Goal: Task Accomplishment & Management: Complete application form

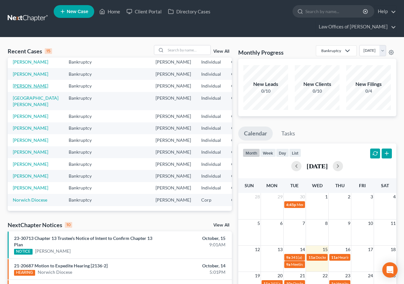
click at [18, 88] on link "[PERSON_NAME]" at bounding box center [30, 85] width 35 height 5
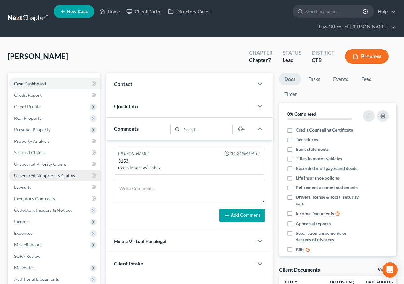
click at [55, 178] on link "Unsecured Nonpriority Claims" at bounding box center [54, 175] width 91 height 11
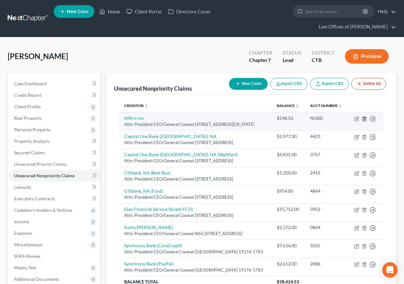
click at [364, 120] on line "button" at bounding box center [364, 118] width 0 height 1
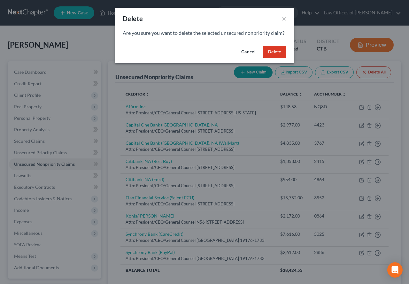
click at [276, 58] on button "Delete" at bounding box center [274, 52] width 23 height 13
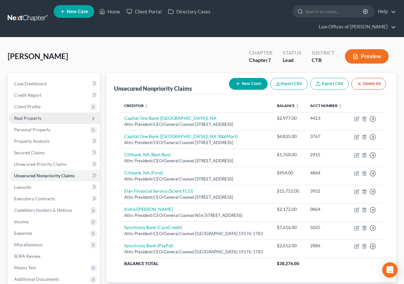
click at [28, 119] on span "Real Property" at bounding box center [27, 117] width 27 height 5
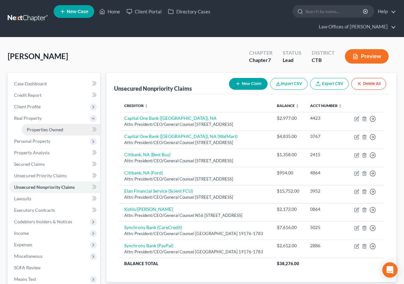
click at [36, 130] on span "Properties Owned" at bounding box center [45, 129] width 36 height 5
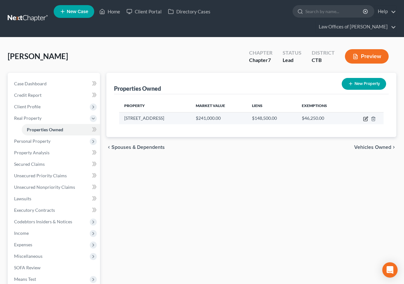
click at [364, 118] on icon "button" at bounding box center [365, 118] width 5 height 5
select select "6"
select select "3"
select select "0"
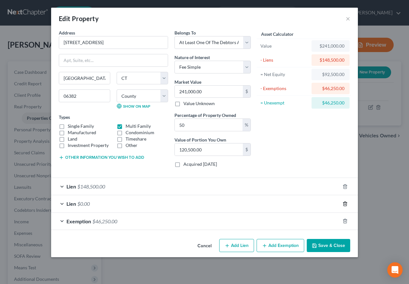
click at [344, 203] on line "button" at bounding box center [344, 203] width 0 height 1
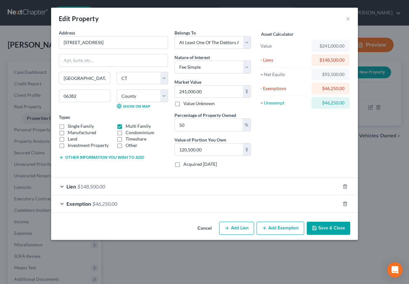
click at [327, 228] on button "Save & Close" at bounding box center [327, 228] width 43 height 13
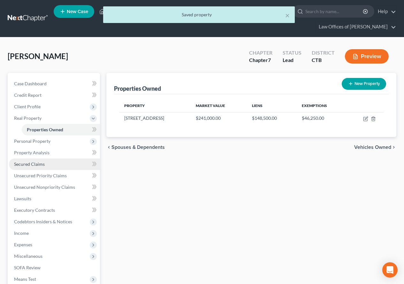
click at [32, 164] on span "Secured Claims" at bounding box center [29, 163] width 31 height 5
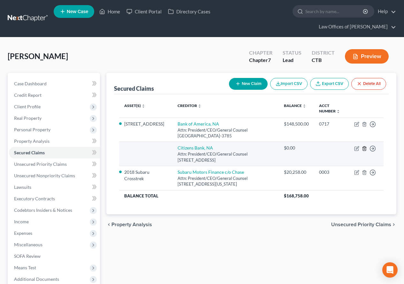
click at [364, 149] on line "button" at bounding box center [364, 148] width 0 height 1
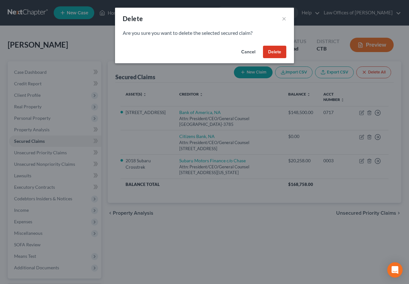
click at [266, 52] on button "Delete" at bounding box center [274, 52] width 23 height 13
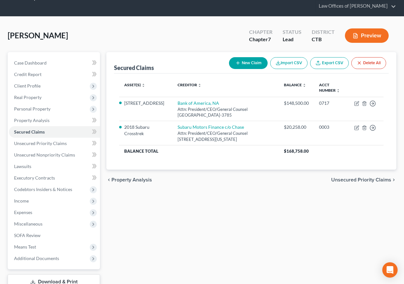
scroll to position [32, 0]
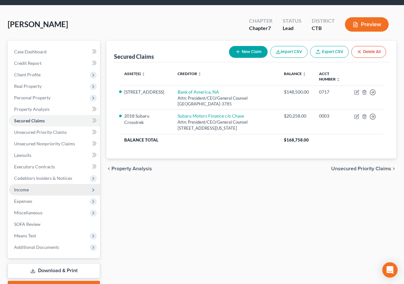
click at [27, 192] on span "Income" at bounding box center [21, 189] width 15 height 5
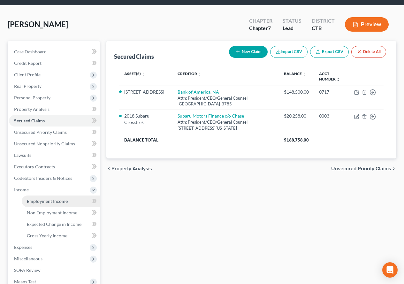
click at [35, 200] on span "Employment Income" at bounding box center [47, 200] width 41 height 5
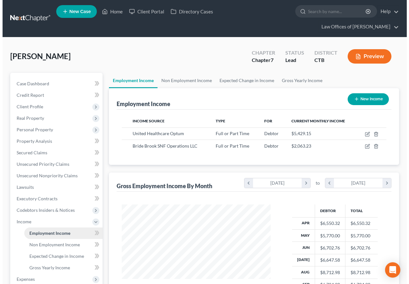
scroll to position [115, 162]
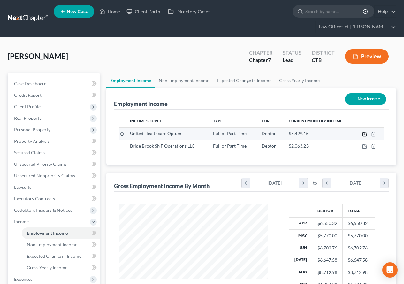
click at [364, 136] on icon "button" at bounding box center [364, 134] width 4 height 4
select select "0"
select select "2"
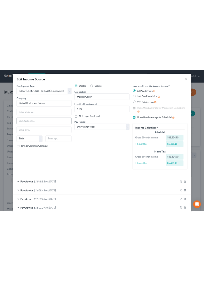
scroll to position [81, 176]
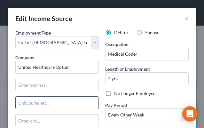
click at [87, 97] on input "text" at bounding box center [57, 102] width 83 height 12
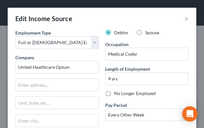
click at [129, 18] on div "Edit Income Source ×" at bounding box center [102, 19] width 188 height 22
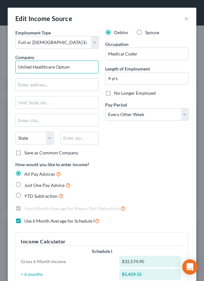
click at [71, 68] on input "United Healthcare Optum" at bounding box center [56, 67] width 83 height 13
type input "U"
type input "Optum Services Inc"
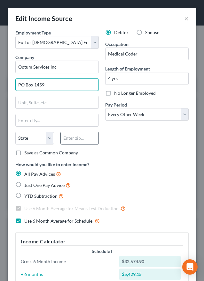
type input "PO Box 1459"
click at [74, 137] on input "text" at bounding box center [79, 138] width 39 height 13
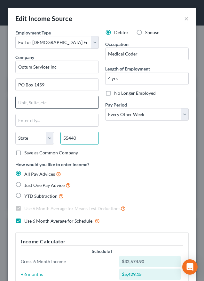
type input "55440"
type input "[GEOGRAPHIC_DATA]"
select select "24"
click at [68, 106] on input "text" at bounding box center [57, 102] width 83 height 12
click at [126, 170] on div "How would you like to enter income? All Pay Advices Just One Pay Advice YTD Sub…" at bounding box center [101, 180] width 173 height 39
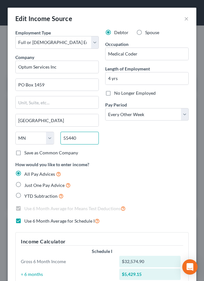
click at [85, 140] on input "55440" at bounding box center [79, 138] width 39 height 13
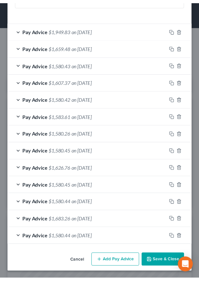
scroll to position [321, 0]
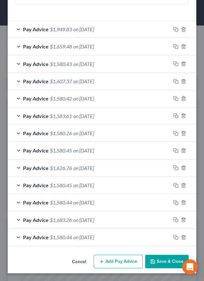
type input "55440-1459"
click at [154, 261] on button "Save & Close" at bounding box center [166, 261] width 43 height 13
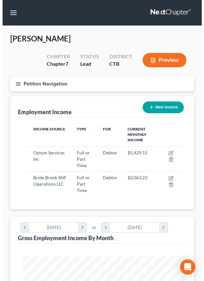
scroll to position [319185, 319093]
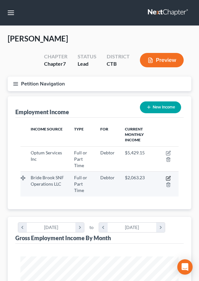
click at [169, 178] on icon "button" at bounding box center [168, 177] width 3 height 3
select select "0"
select select "3"
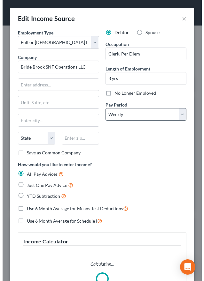
scroll to position [81, 176]
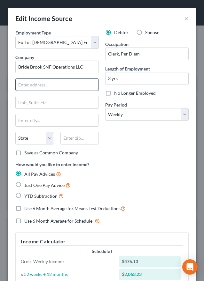
click at [64, 82] on input "text" at bounding box center [57, 85] width 83 height 12
type input "[STREET_ADDRESS]"
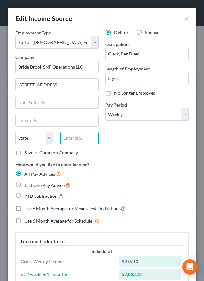
click at [79, 134] on input "text" at bounding box center [79, 138] width 39 height 13
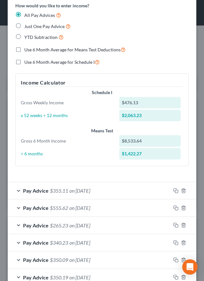
scroll to position [160, 0]
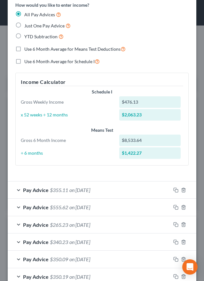
type input "06357"
type input "Niantic"
select select "6"
click at [24, 61] on label "Use 6 Month Average for Schedule I" at bounding box center [61, 61] width 75 height 7
click at [27, 61] on input "Use 6 Month Average for Schedule I" at bounding box center [29, 60] width 4 height 4
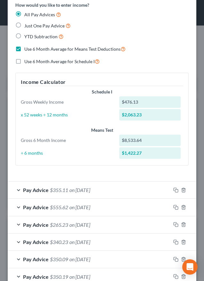
checkbox input "true"
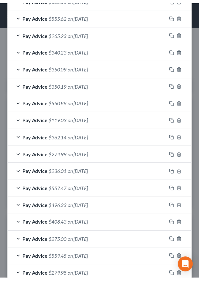
scroll to position [407, 0]
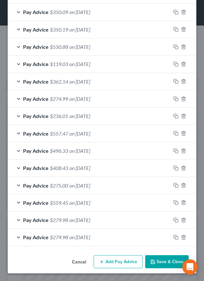
click at [150, 261] on icon "button" at bounding box center [152, 262] width 5 height 5
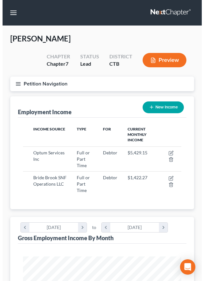
scroll to position [319185, 319093]
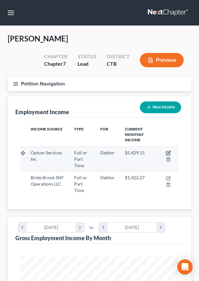
click at [167, 153] on icon "button" at bounding box center [168, 153] width 5 height 5
select select "0"
select select "24"
select select "2"
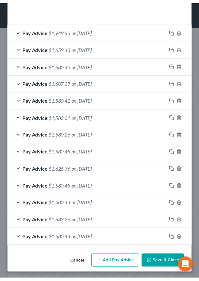
scroll to position [321, 0]
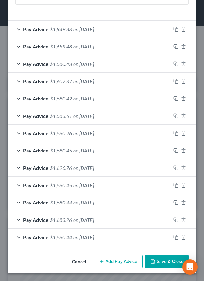
click at [162, 264] on button "Save & Close" at bounding box center [166, 261] width 43 height 13
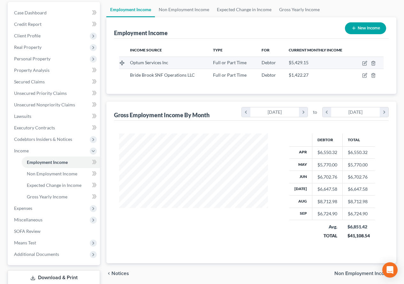
scroll to position [96, 0]
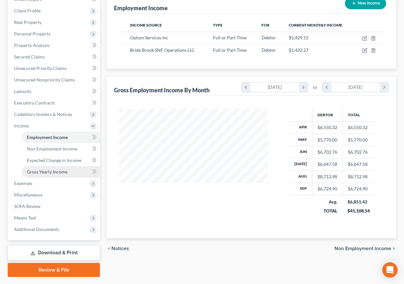
click at [42, 173] on span "Gross Yearly Income" at bounding box center [47, 171] width 41 height 5
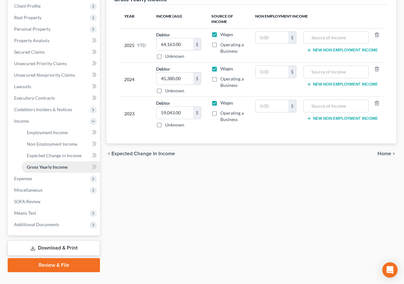
scroll to position [113, 0]
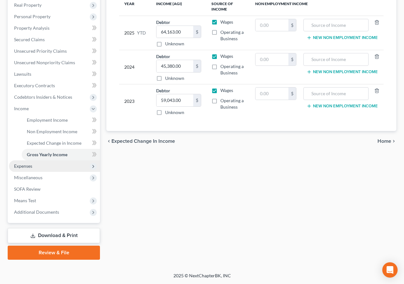
click at [17, 166] on span "Expenses" at bounding box center [23, 165] width 18 height 5
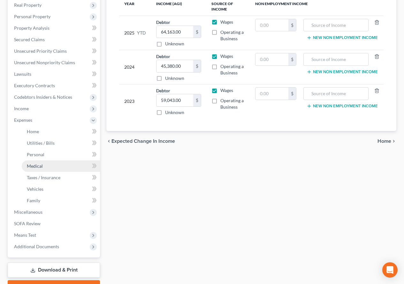
click at [35, 170] on link "Medical" at bounding box center [61, 165] width 78 height 11
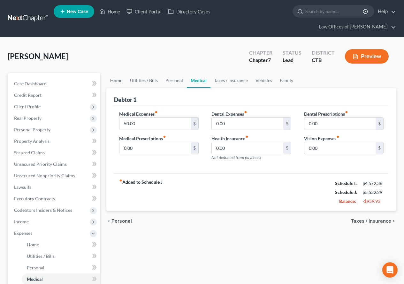
click at [119, 81] on link "Home" at bounding box center [116, 80] width 20 height 15
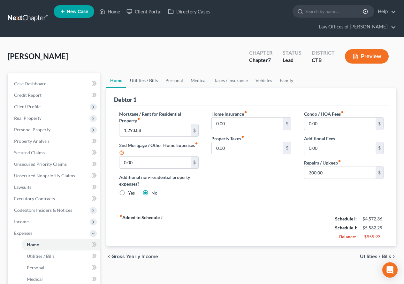
click at [135, 81] on link "Utilities / Bills" at bounding box center [143, 80] width 35 height 15
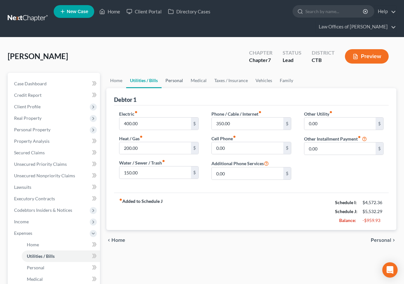
click at [176, 81] on link "Personal" at bounding box center [174, 80] width 25 height 15
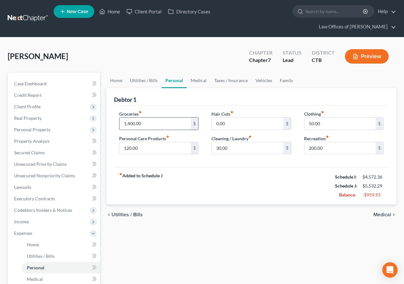
click at [130, 125] on input "1,400.00" at bounding box center [154, 123] width 71 height 12
type input "1"
type input "1,200"
click at [198, 80] on link "Medical" at bounding box center [199, 80] width 24 height 15
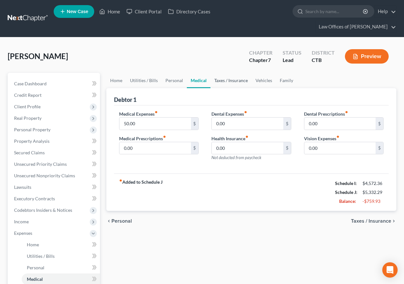
click at [219, 79] on link "Taxes / Insurance" at bounding box center [230, 80] width 41 height 15
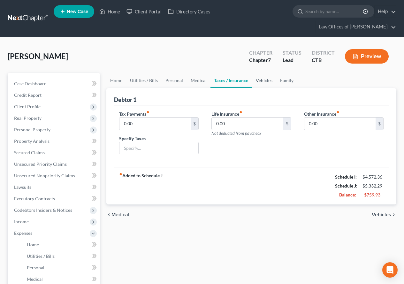
click at [263, 80] on link "Vehicles" at bounding box center [264, 80] width 24 height 15
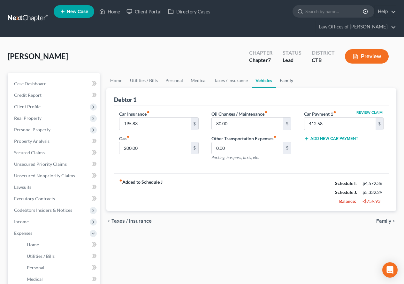
click at [284, 81] on link "Family" at bounding box center [286, 80] width 21 height 15
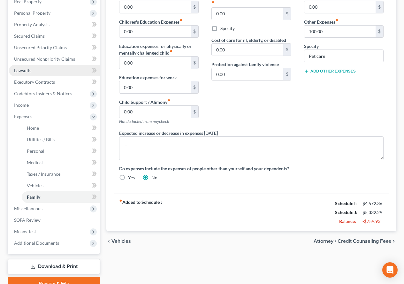
scroll to position [128, 0]
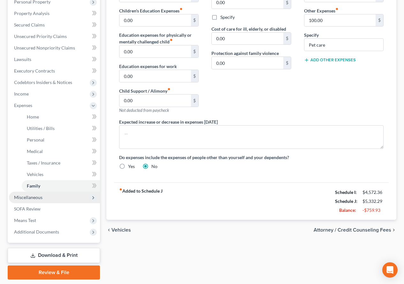
click at [38, 197] on span "Miscellaneous" at bounding box center [28, 196] width 28 height 5
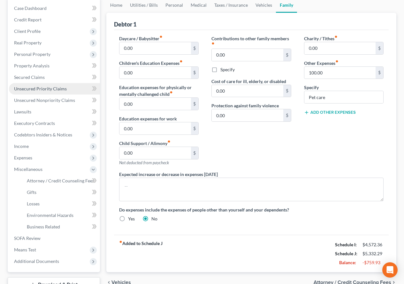
scroll to position [61, 0]
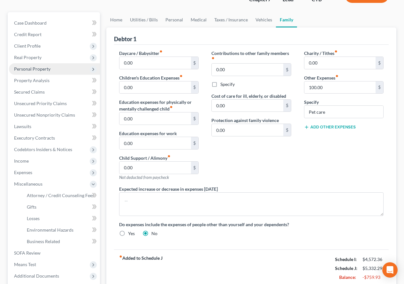
click at [48, 68] on span "Personal Property" at bounding box center [32, 68] width 36 height 5
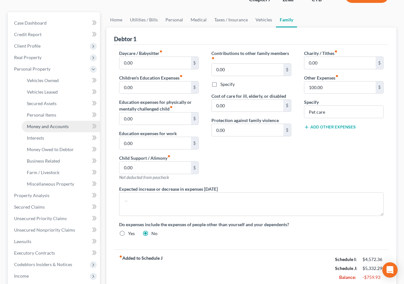
click at [44, 124] on span "Money and Accounts" at bounding box center [48, 126] width 42 height 5
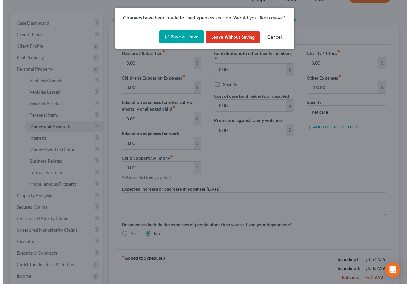
scroll to position [49, 0]
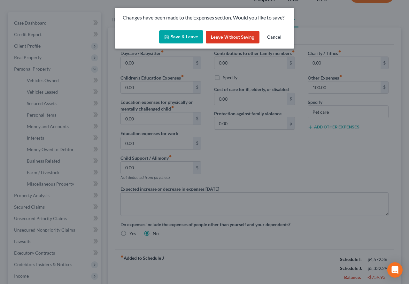
click at [183, 40] on button "Save & Leave" at bounding box center [181, 36] width 44 height 13
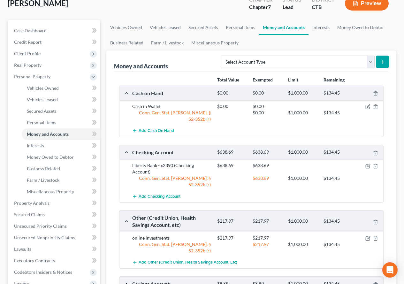
scroll to position [64, 0]
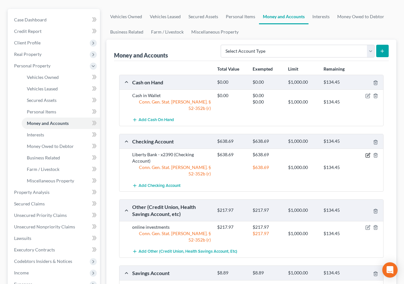
click at [367, 153] on icon "button" at bounding box center [367, 155] width 5 height 5
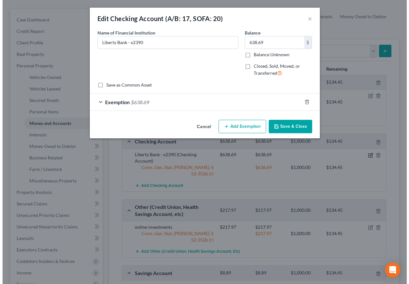
scroll to position [52, 0]
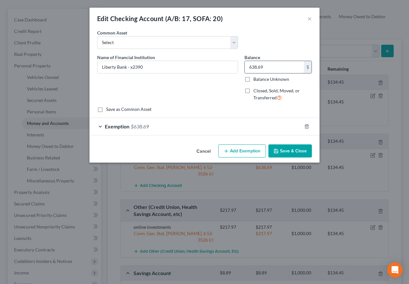
click at [252, 67] on input "638.69" at bounding box center [274, 67] width 59 height 12
click at [250, 69] on input "638.69" at bounding box center [274, 67] width 59 height 12
type input "238.69"
click at [98, 127] on div "Exemption $638.69" at bounding box center [195, 126] width 212 height 17
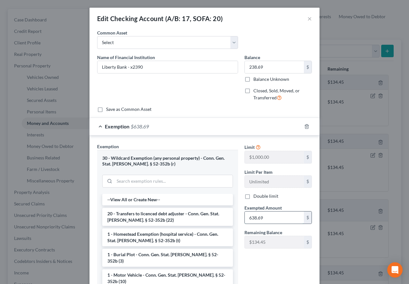
click at [248, 218] on input "638.69" at bounding box center [274, 217] width 59 height 12
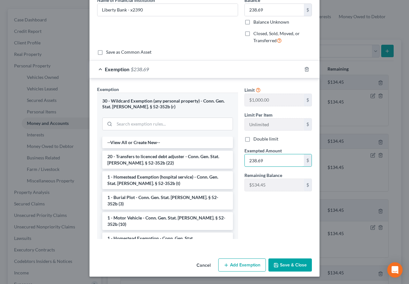
scroll to position [57, 0]
type input "238.69"
click at [291, 265] on button "Save & Close" at bounding box center [289, 264] width 43 height 13
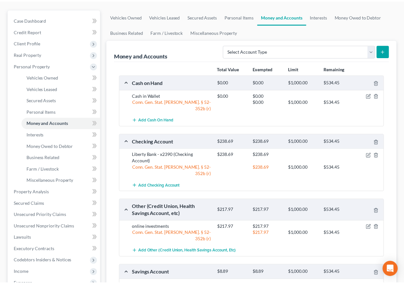
scroll to position [64, 0]
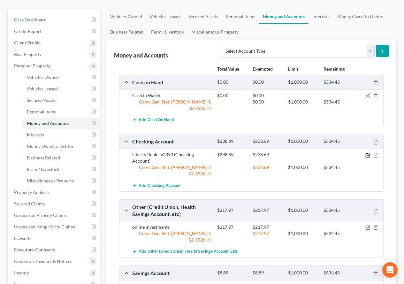
click at [367, 153] on icon "button" at bounding box center [367, 155] width 5 height 5
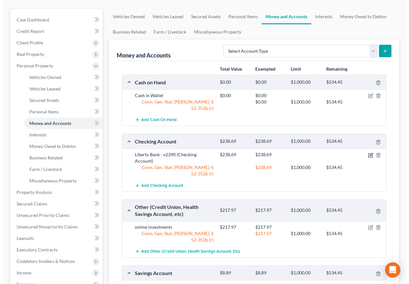
scroll to position [52, 0]
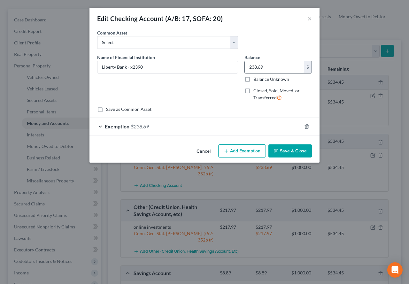
click at [271, 68] on input "238.69" at bounding box center [274, 67] width 59 height 12
type input "47.36"
click at [100, 127] on div "Exemption $238.69" at bounding box center [195, 126] width 212 height 17
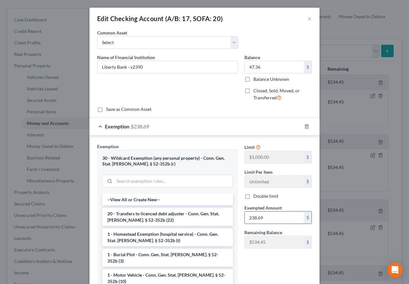
click at [276, 220] on input "238.69" at bounding box center [274, 217] width 59 height 12
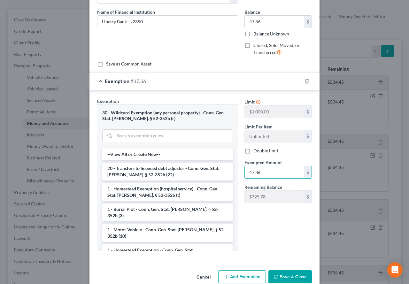
scroll to position [57, 0]
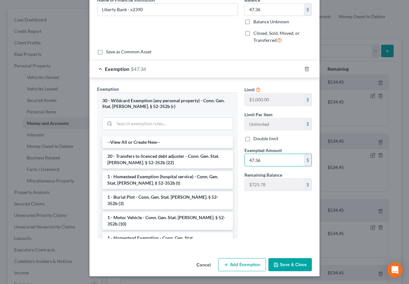
type input "47.36"
click at [287, 266] on button "Save & Close" at bounding box center [289, 264] width 43 height 13
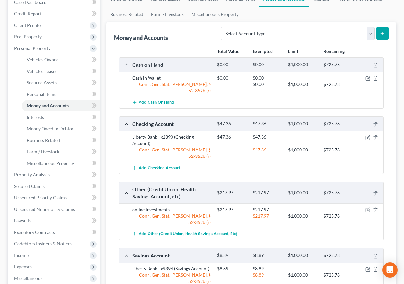
scroll to position [96, 0]
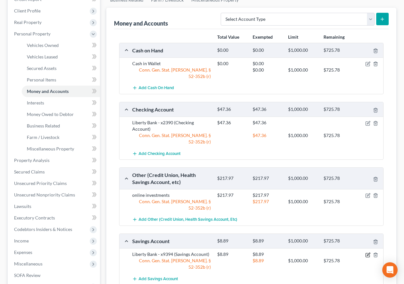
click at [367, 253] on icon "button" at bounding box center [368, 254] width 3 height 3
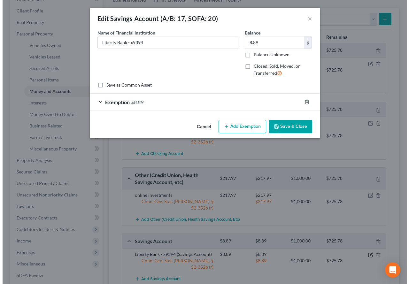
scroll to position [84, 0]
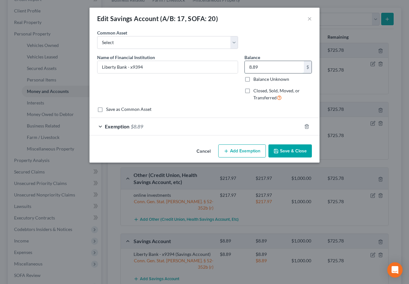
click at [269, 67] on input "8.89" at bounding box center [274, 67] width 59 height 12
type input "0.94"
click at [100, 127] on div "Exemption $8.89" at bounding box center [195, 126] width 212 height 17
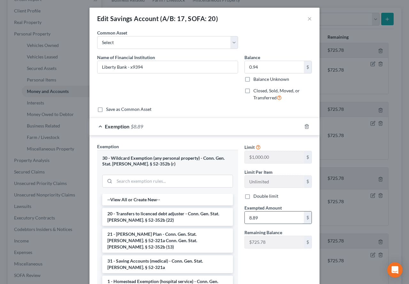
click at [275, 218] on input "8.89" at bounding box center [274, 217] width 59 height 12
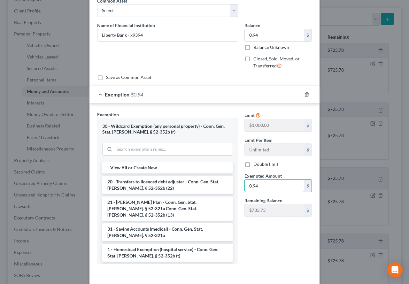
scroll to position [57, 0]
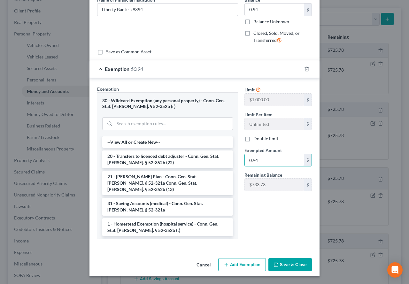
type input "0.94"
click at [278, 268] on button "Save & Close" at bounding box center [289, 264] width 43 height 13
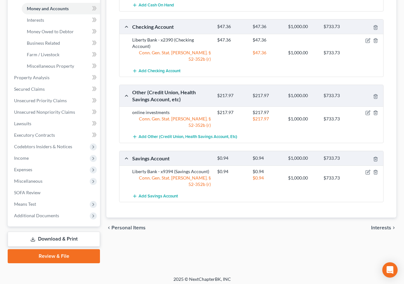
scroll to position [182, 0]
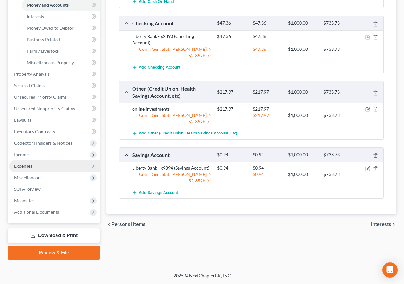
click at [12, 167] on span "Expenses" at bounding box center [54, 165] width 91 height 11
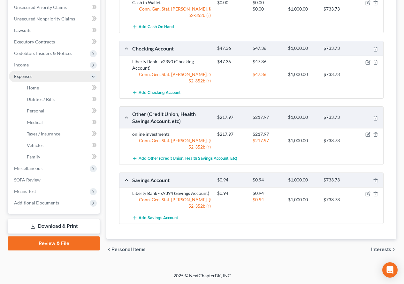
scroll to position [148, 0]
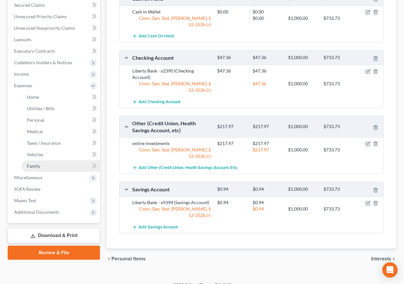
click at [38, 167] on span "Family" at bounding box center [33, 165] width 13 height 5
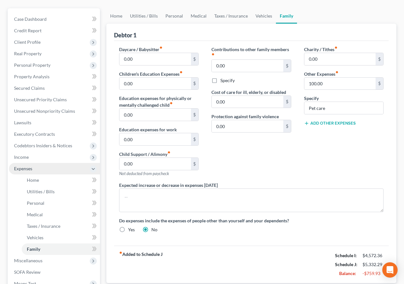
scroll to position [64, 0]
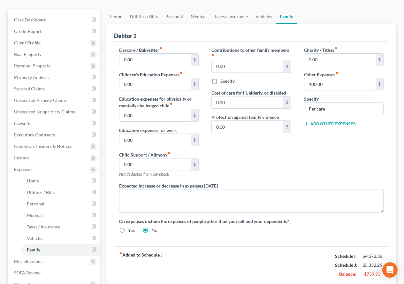
click at [117, 18] on link "Home" at bounding box center [116, 16] width 20 height 15
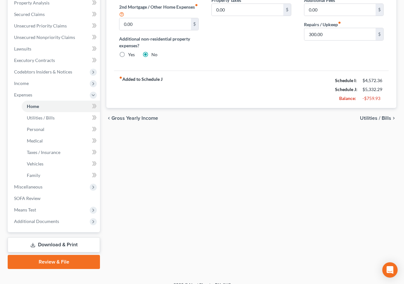
scroll to position [148, 0]
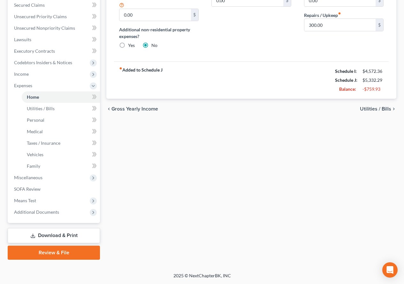
click at [58, 237] on link "Download & Print" at bounding box center [54, 235] width 92 height 15
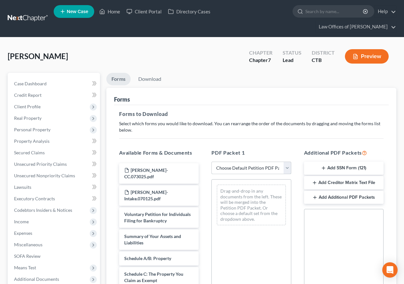
click at [287, 169] on select "Choose Default Petition PDF Packet Complete Bankruptcy Petition (all forms and …" at bounding box center [250, 168] width 79 height 13
select select "0"
click at [211, 162] on select "Choose Default Petition PDF Packet Complete Bankruptcy Petition (all forms and …" at bounding box center [250, 168] width 79 height 13
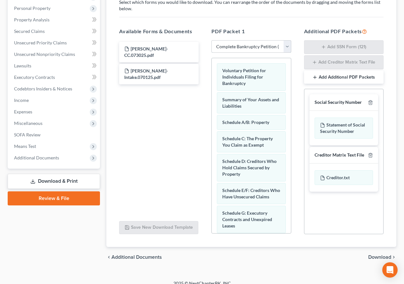
scroll to position [129, 0]
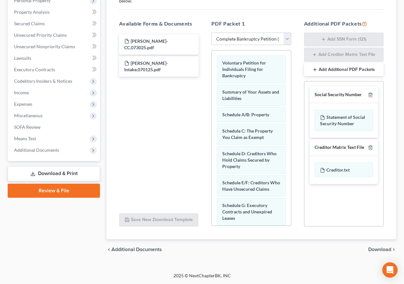
click at [379, 251] on span "Download" at bounding box center [379, 249] width 23 height 5
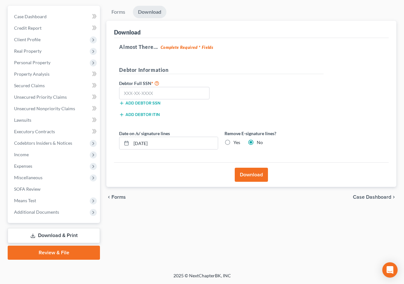
scroll to position [67, 0]
click at [233, 142] on label "Yes" at bounding box center [236, 142] width 7 height 6
click at [236, 142] on input "Yes" at bounding box center [238, 141] width 4 height 4
radio input "true"
radio input "false"
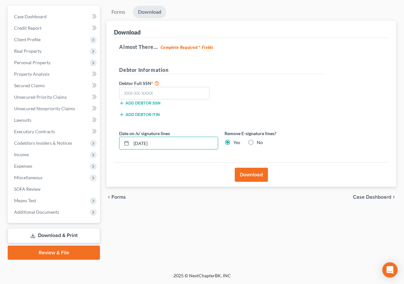
drag, startPoint x: 162, startPoint y: 147, endPoint x: 102, endPoint y: 134, distance: 61.2
click at [102, 134] on div "Petition Navigation Case Dashboard Payments Invoices Payments Payments Credit R…" at bounding box center [201, 133] width 395 height 254
paste input "044-68-6140"
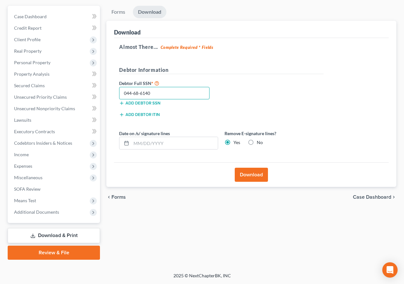
type input "044-68-6140"
click at [245, 176] on button "Download" at bounding box center [251, 175] width 33 height 14
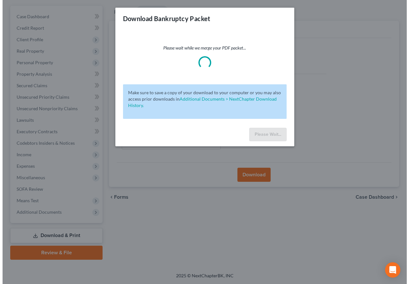
scroll to position [56, 0]
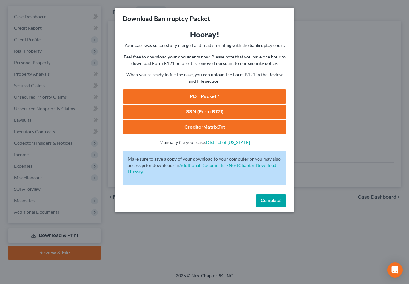
click at [191, 111] on link "SSN (Form B121)" at bounding box center [204, 112] width 163 height 14
click at [270, 201] on span "Complete!" at bounding box center [271, 200] width 20 height 5
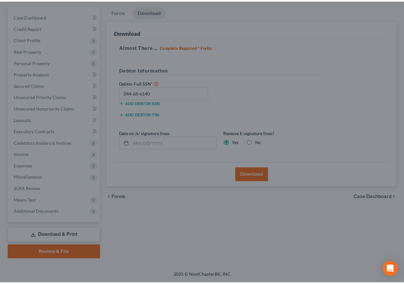
scroll to position [67, 0]
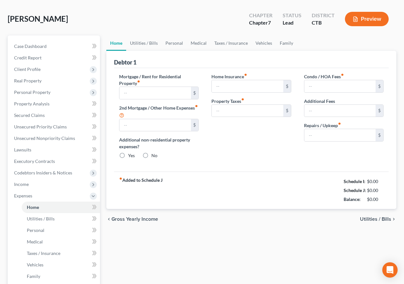
type input "1,293.88"
type input "0.00"
radio input "true"
type input "0.00"
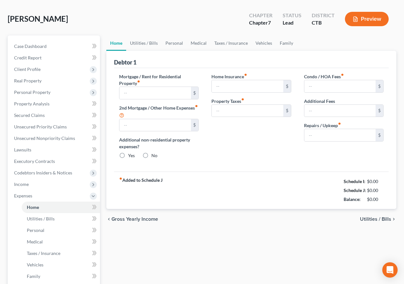
type input "0.00"
type input "300.00"
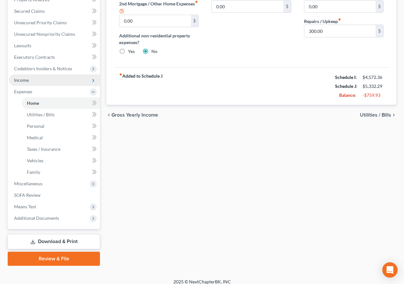
scroll to position [148, 0]
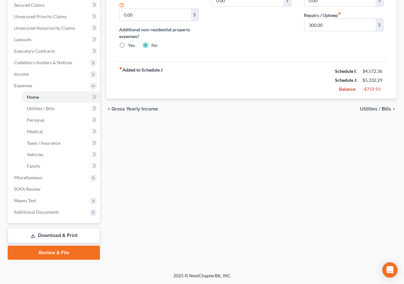
click at [61, 238] on link "Download & Print" at bounding box center [54, 235] width 92 height 15
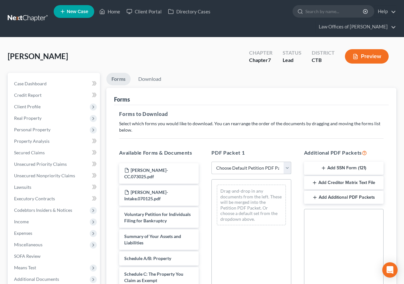
click at [285, 168] on select "Choose Default Petition PDF Packet Complete Bankruptcy Petition (all forms and …" at bounding box center [250, 168] width 79 height 13
select select "0"
click at [211, 162] on select "Choose Default Petition PDF Packet Complete Bankruptcy Petition (all forms and …" at bounding box center [250, 168] width 79 height 13
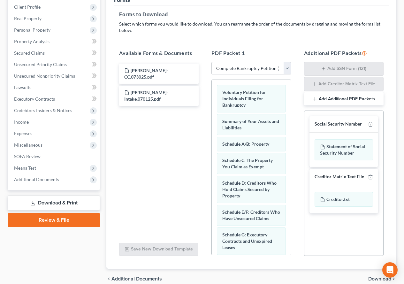
scroll to position [129, 0]
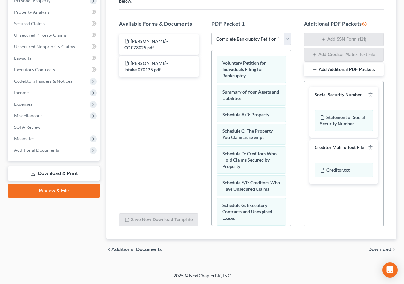
click at [370, 250] on span "Download" at bounding box center [379, 249] width 23 height 5
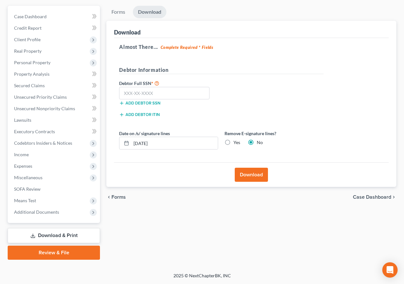
scroll to position [67, 0]
paste input "044-68-6140"
type input "044-68-6140"
click at [238, 175] on button "Download" at bounding box center [251, 175] width 33 height 14
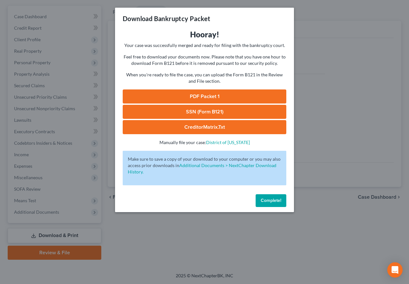
click at [212, 111] on link "SSN (Form B121)" at bounding box center [204, 112] width 163 height 14
click at [204, 130] on link "CreditorMatrix.txt" at bounding box center [204, 127] width 163 height 14
click at [276, 202] on span "Complete!" at bounding box center [271, 200] width 20 height 5
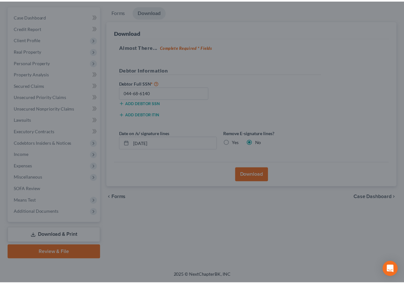
scroll to position [67, 0]
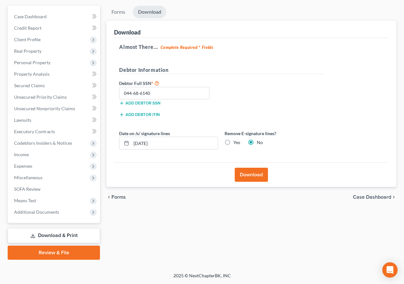
click at [64, 252] on link "Review & File" at bounding box center [54, 253] width 92 height 14
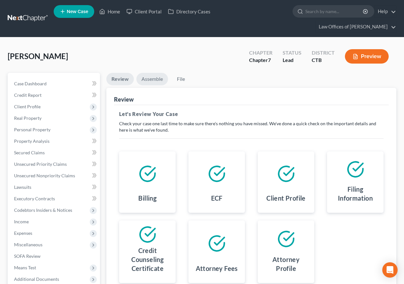
click at [149, 81] on link "Assemble" at bounding box center [152, 79] width 32 height 12
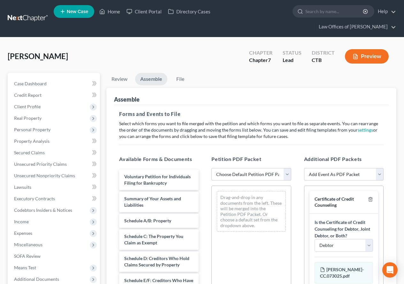
click at [288, 173] on select "Choose Default Petition PDF Packet Emergency Filing (Voluntary Petition and Cre…" at bounding box center [250, 174] width 79 height 13
click at [211, 168] on select "Choose Default Petition PDF Packet Emergency Filing (Voluntary Petition and Cre…" at bounding box center [250, 174] width 79 height 13
click at [287, 174] on select "Choose Default Petition PDF Packet Emergency Filing (Voluntary Petition and Cre…" at bounding box center [250, 174] width 79 height 13
select select "1"
click at [211, 168] on select "Choose Default Petition PDF Packet Emergency Filing (Voluntary Petition and Cre…" at bounding box center [250, 174] width 79 height 13
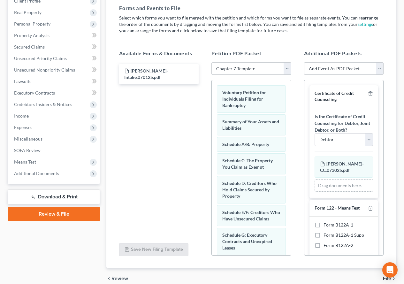
scroll to position [112, 0]
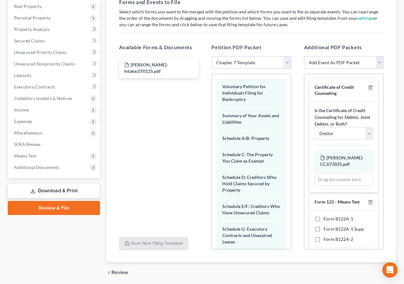
click at [323, 219] on label "Form B122A-1" at bounding box center [338, 219] width 30 height 6
click at [326, 219] on input "Form B122A-1" at bounding box center [328, 218] width 4 height 4
checkbox input "true"
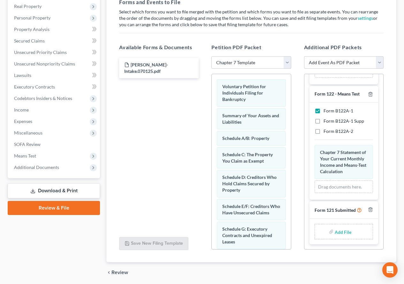
scroll to position [120, 0]
click at [337, 233] on input "file" at bounding box center [342, 231] width 15 height 11
type input "C:\fakepath\ss.pdf"
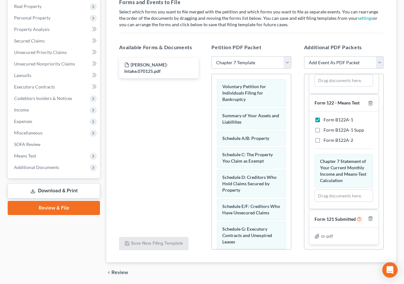
scroll to position [135, 0]
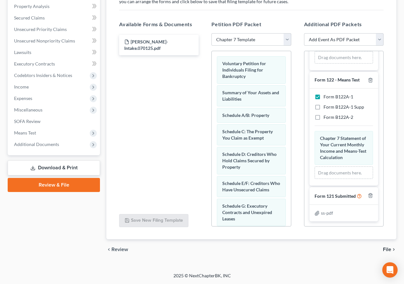
click at [385, 250] on span "File" at bounding box center [387, 249] width 8 height 5
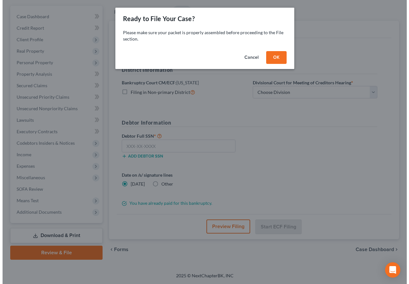
scroll to position [56, 0]
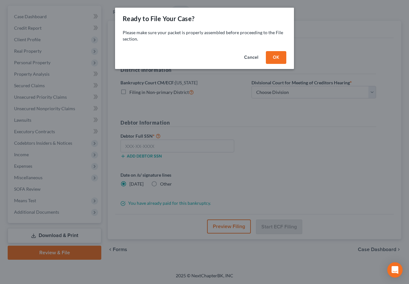
click at [272, 59] on button "OK" at bounding box center [276, 57] width 20 height 13
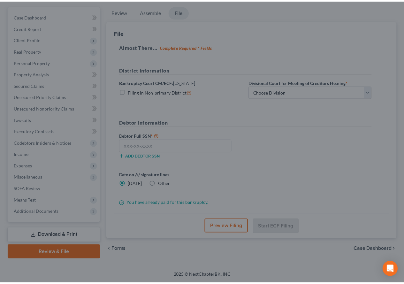
scroll to position [67, 0]
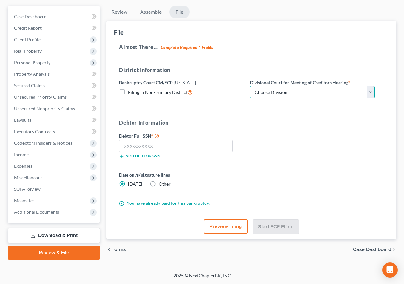
click at [371, 94] on select "Choose Division [GEOGRAPHIC_DATA] [GEOGRAPHIC_DATA] [GEOGRAPHIC_DATA]" at bounding box center [312, 92] width 125 height 13
select select "1"
click at [250, 86] on select "Choose Division [GEOGRAPHIC_DATA] [GEOGRAPHIC_DATA] [GEOGRAPHIC_DATA]" at bounding box center [312, 92] width 125 height 13
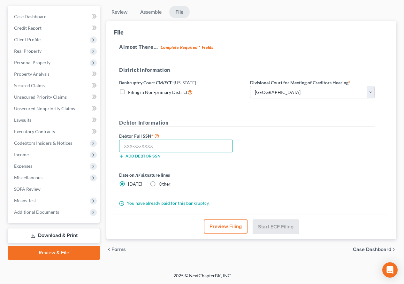
paste input "044-68-6140"
type input "044-68-6140"
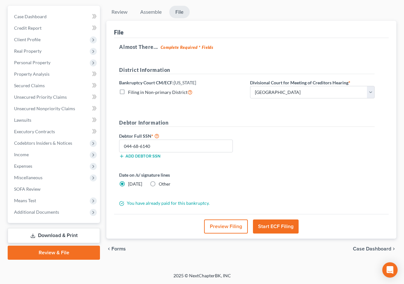
click at [277, 229] on button "Start ECF Filing" at bounding box center [276, 226] width 46 height 14
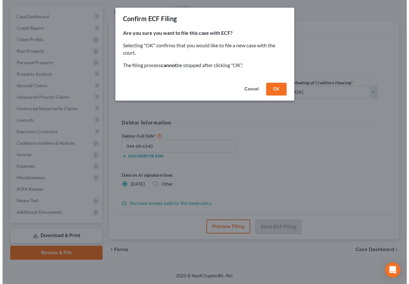
scroll to position [56, 0]
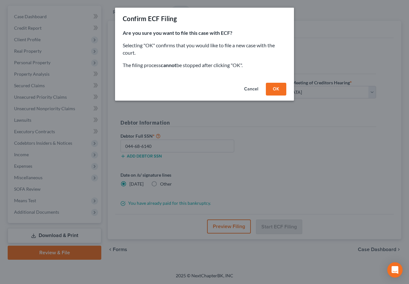
click at [275, 91] on button "OK" at bounding box center [276, 89] width 20 height 13
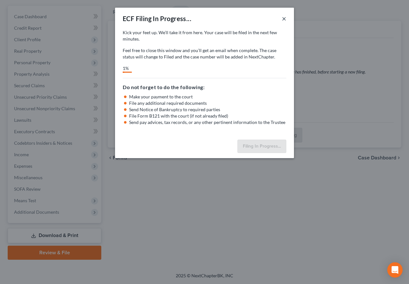
click at [282, 17] on button "×" at bounding box center [284, 19] width 4 height 8
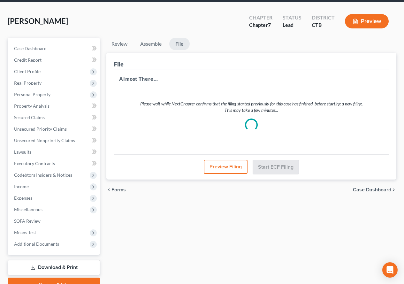
scroll to position [0, 0]
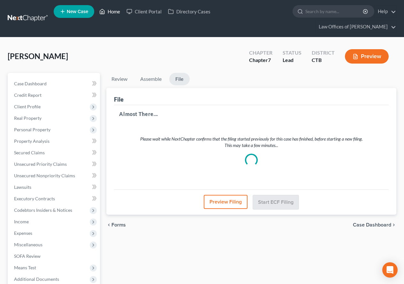
click at [112, 12] on link "Home" at bounding box center [109, 11] width 27 height 11
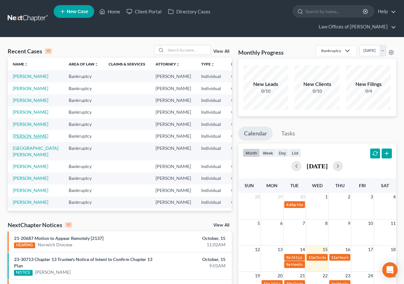
click at [21, 139] on link "[PERSON_NAME]" at bounding box center [30, 135] width 35 height 5
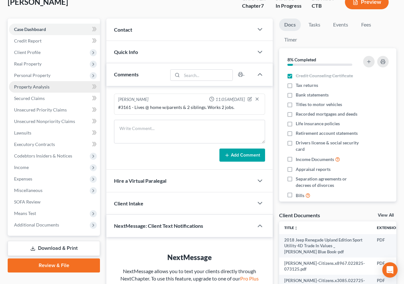
scroll to position [64, 0]
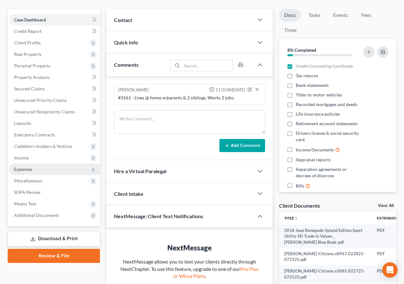
click at [19, 170] on span "Expenses" at bounding box center [23, 168] width 18 height 5
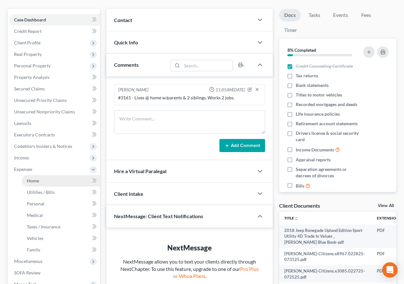
click at [26, 178] on link "Home" at bounding box center [61, 180] width 78 height 11
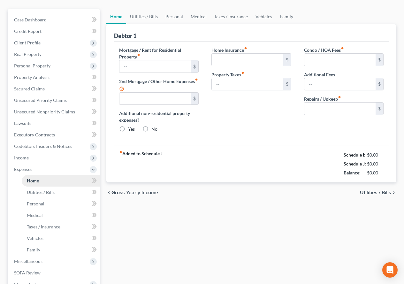
scroll to position [6, 0]
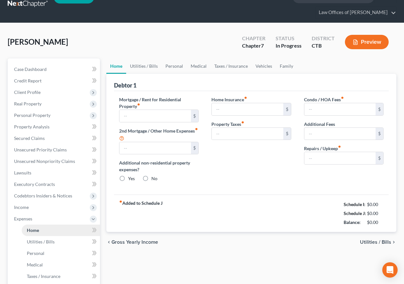
type input "0.00"
radio input "true"
type input "0.00"
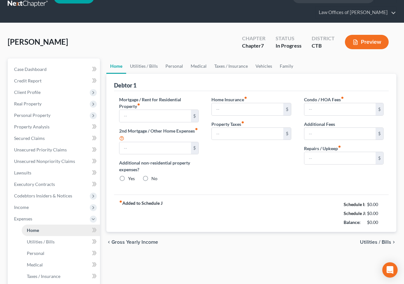
type input "0.00"
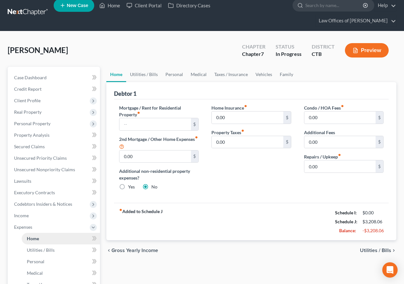
scroll to position [0, 0]
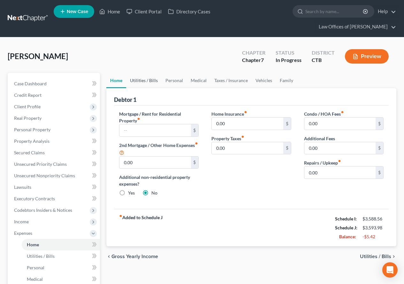
click at [136, 80] on link "Utilities / Bills" at bounding box center [143, 80] width 35 height 15
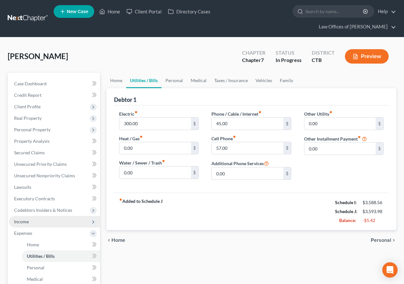
click at [19, 223] on span "Income" at bounding box center [21, 221] width 15 height 5
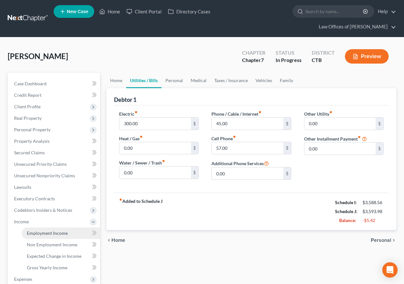
click at [34, 231] on span "Employment Income" at bounding box center [47, 232] width 41 height 5
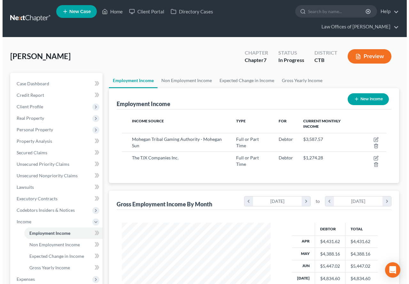
scroll to position [115, 162]
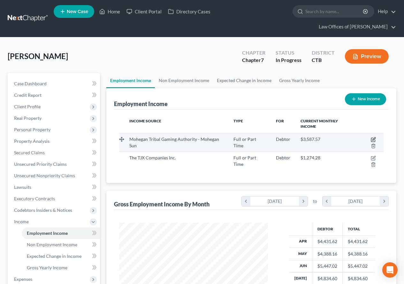
click at [373, 140] on icon "button" at bounding box center [373, 138] width 3 height 3
select select "0"
select select "6"
select select "3"
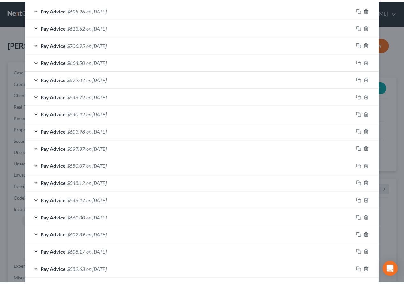
scroll to position [505, 0]
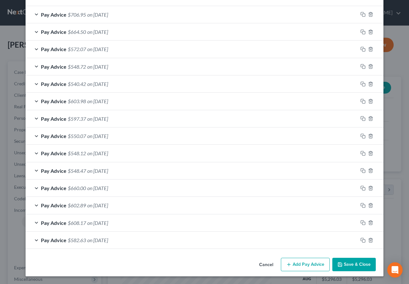
click at [349, 261] on button "Save & Close" at bounding box center [353, 264] width 43 height 13
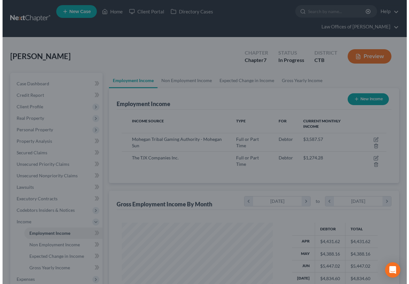
scroll to position [319150, 319103]
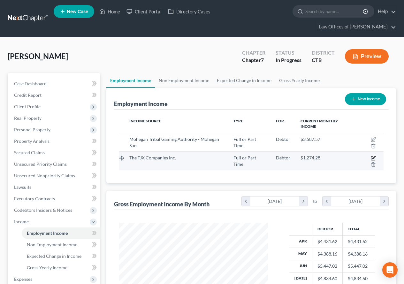
click at [374, 157] on icon "button" at bounding box center [373, 157] width 3 height 3
select select "0"
select select "22"
select select "3"
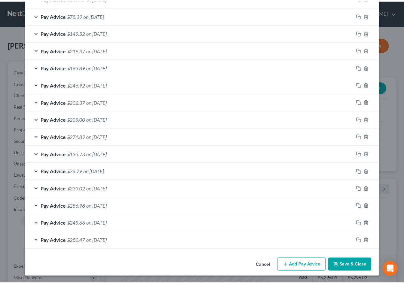
scroll to position [418, 0]
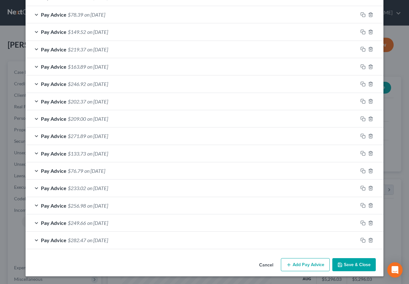
click at [346, 265] on button "Save & Close" at bounding box center [353, 264] width 43 height 13
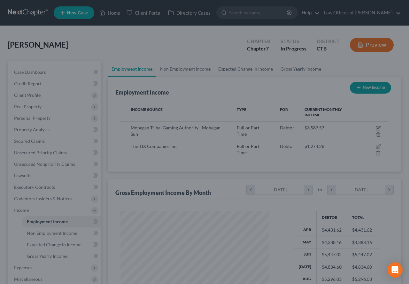
scroll to position [319150, 319103]
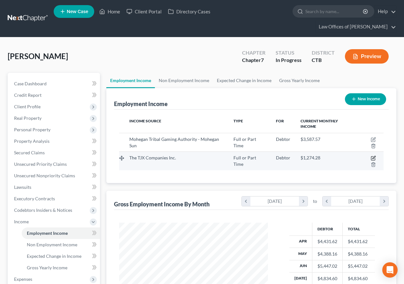
click at [373, 157] on icon "button" at bounding box center [373, 157] width 5 height 5
select select "0"
select select "22"
select select "3"
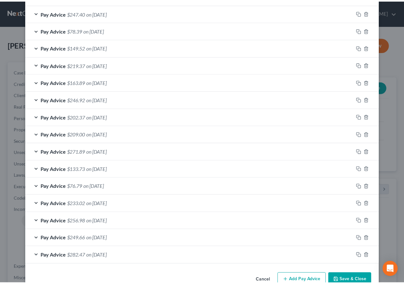
scroll to position [418, 0]
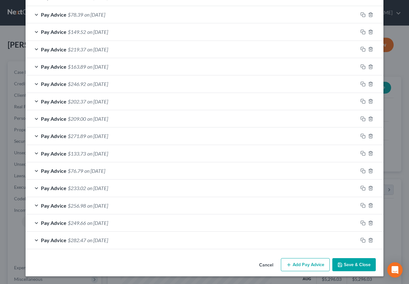
click at [343, 264] on button "Save & Close" at bounding box center [353, 264] width 43 height 13
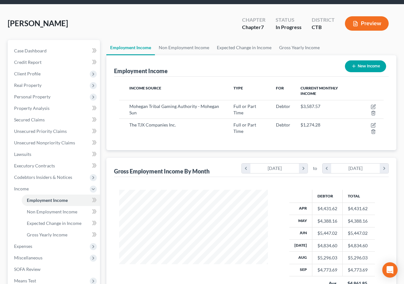
scroll to position [96, 0]
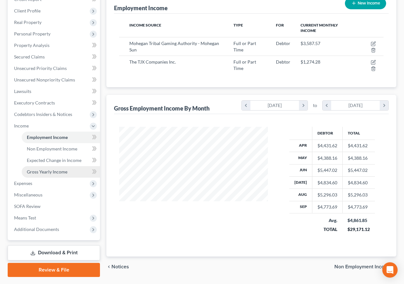
click at [58, 173] on span "Gross Yearly Income" at bounding box center [47, 171] width 41 height 5
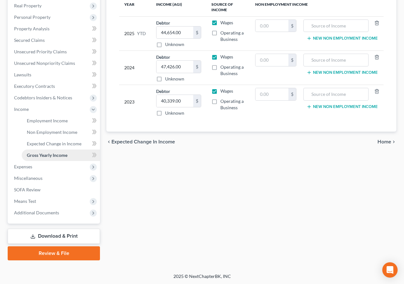
scroll to position [113, 0]
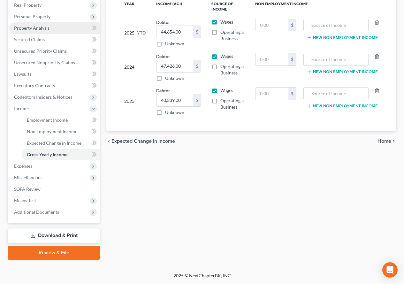
click at [49, 29] on link "Property Analysis" at bounding box center [54, 27] width 91 height 11
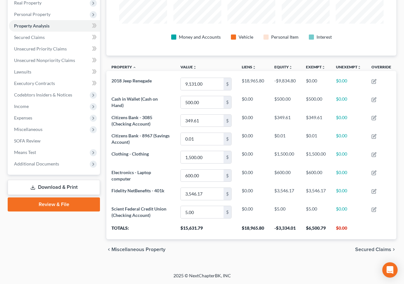
click at [54, 185] on link "Download & Print" at bounding box center [54, 187] width 92 height 15
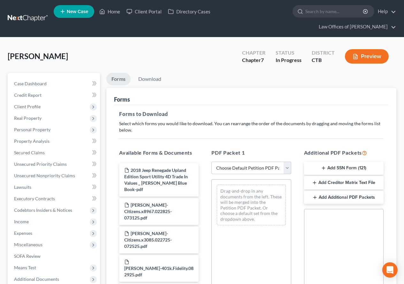
click at [286, 168] on select "Choose Default Petition PDF Packet Complete Bankruptcy Petition (all forms and …" at bounding box center [250, 168] width 79 height 13
select select "0"
click at [211, 162] on select "Choose Default Petition PDF Packet Complete Bankruptcy Petition (all forms and …" at bounding box center [250, 168] width 79 height 13
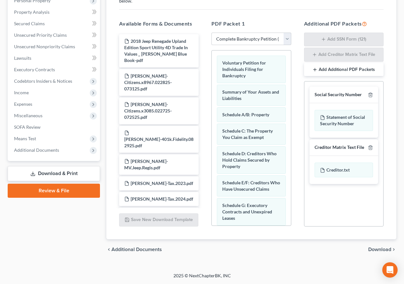
click at [371, 249] on span "Download" at bounding box center [379, 249] width 23 height 5
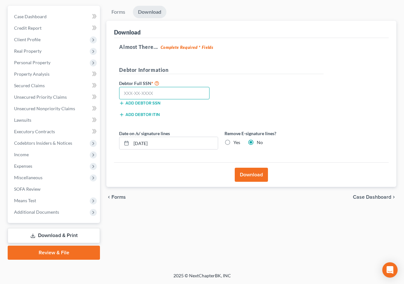
paste input "177-53-1107"
type input "177-53-1107"
click at [244, 175] on button "Download" at bounding box center [251, 175] width 33 height 14
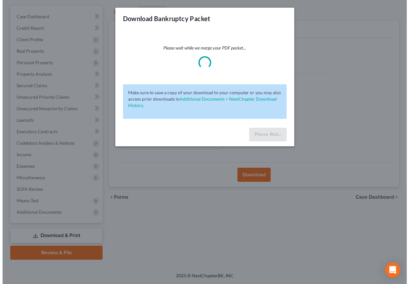
scroll to position [56, 0]
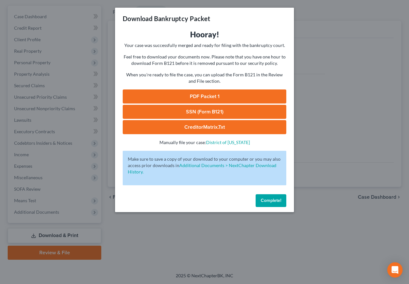
click at [207, 113] on link "SSN (Form B121)" at bounding box center [204, 112] width 163 height 14
click at [197, 127] on link "CreditorMatrix.txt" at bounding box center [204, 127] width 163 height 14
click at [273, 201] on span "Complete!" at bounding box center [271, 200] width 20 height 5
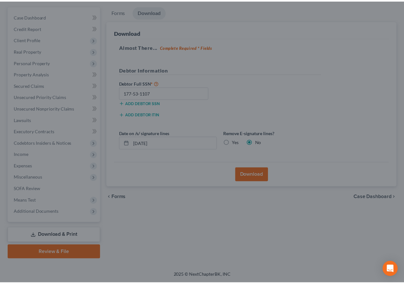
scroll to position [67, 0]
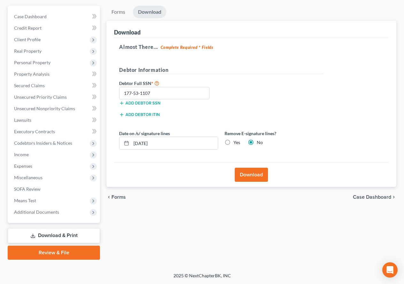
click at [61, 256] on link "Review & File" at bounding box center [54, 253] width 92 height 14
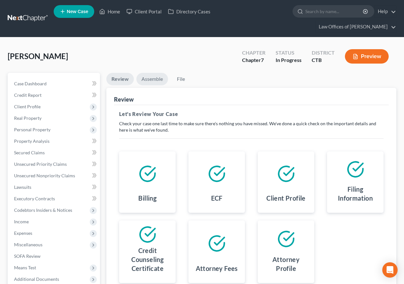
click at [147, 77] on link "Assemble" at bounding box center [152, 79] width 32 height 12
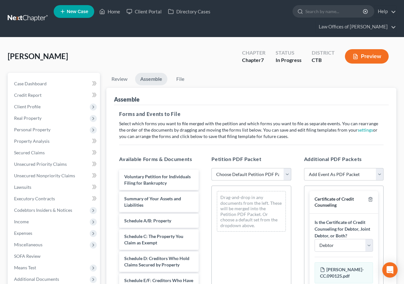
click at [287, 175] on select "Choose Default Petition PDF Packet Emergency Filing (Voluntary Petition and Cre…" at bounding box center [250, 174] width 79 height 13
select select "1"
click at [211, 168] on select "Choose Default Petition PDF Packet Emergency Filing (Voluntary Petition and Cre…" at bounding box center [250, 174] width 79 height 13
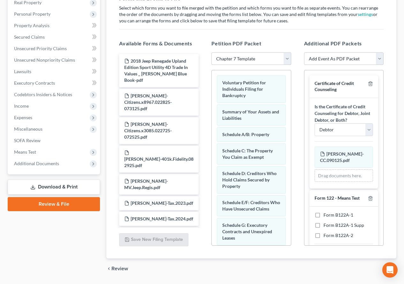
scroll to position [135, 0]
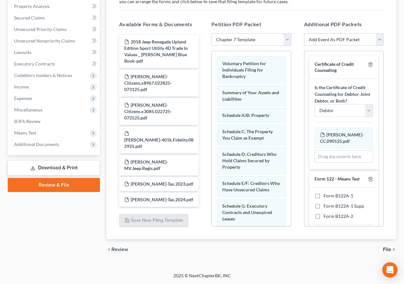
drag, startPoint x: 383, startPoint y: 95, endPoint x: 379, endPoint y: 115, distance: 20.5
click at [379, 115] on div "Certificate of Credit Counseling Is the Certificate of Credit Counseling for De…" at bounding box center [343, 139] width 79 height 176
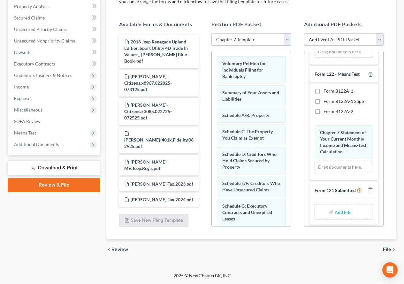
scroll to position [120, 0]
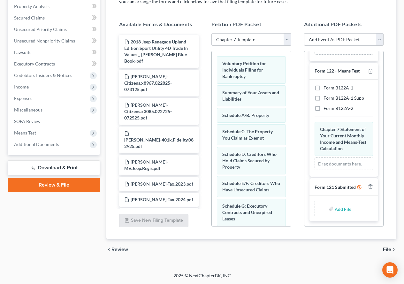
click at [323, 85] on label "Form B122A-1" at bounding box center [338, 88] width 30 height 6
click at [326, 85] on input "Form B122A-1" at bounding box center [328, 87] width 4 height 4
checkbox input "true"
click at [337, 210] on input "file" at bounding box center [342, 208] width 15 height 11
type input "C:\fakepath\ss.pdf"
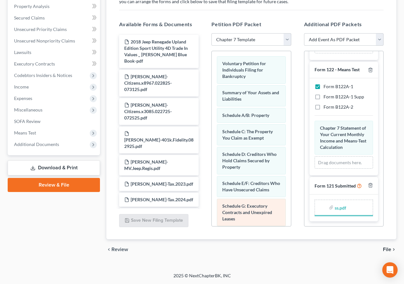
scroll to position [111, 0]
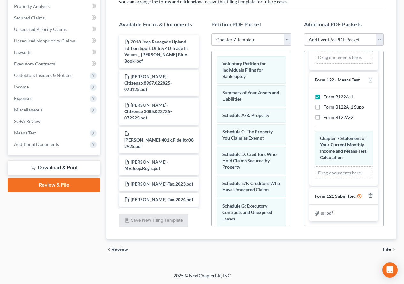
click at [383, 247] on span "File" at bounding box center [387, 249] width 8 height 5
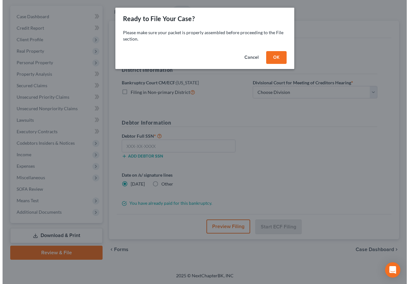
scroll to position [56, 0]
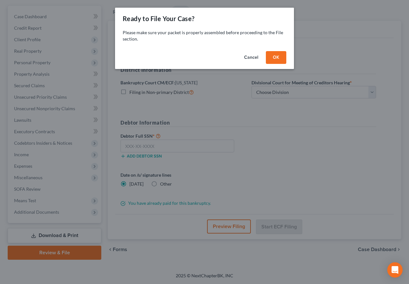
click at [269, 57] on button "OK" at bounding box center [276, 57] width 20 height 13
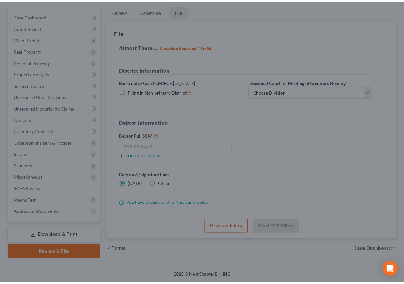
scroll to position [67, 0]
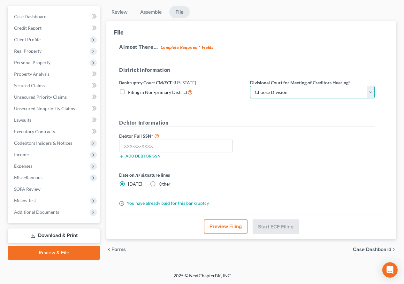
click at [373, 94] on select "Choose Division [GEOGRAPHIC_DATA] [GEOGRAPHIC_DATA] [GEOGRAPHIC_DATA]" at bounding box center [312, 92] width 125 height 13
click at [371, 94] on select "Choose Division [GEOGRAPHIC_DATA] [GEOGRAPHIC_DATA] [GEOGRAPHIC_DATA]" at bounding box center [312, 92] width 125 height 13
select select "1"
click at [250, 86] on select "Choose Division [GEOGRAPHIC_DATA] [GEOGRAPHIC_DATA] [GEOGRAPHIC_DATA]" at bounding box center [312, 92] width 125 height 13
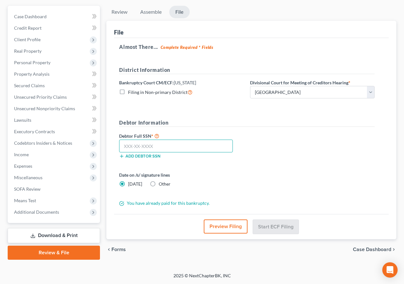
paste input "177-53-1107"
type input "177-53-1107"
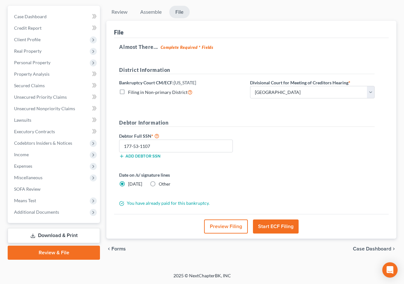
click at [278, 230] on button "Start ECF Filing" at bounding box center [276, 226] width 46 height 14
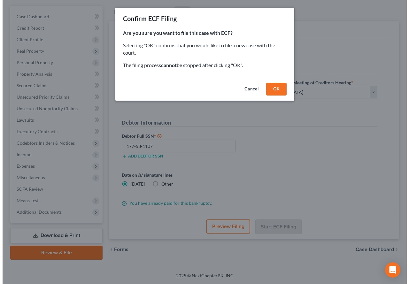
scroll to position [56, 0]
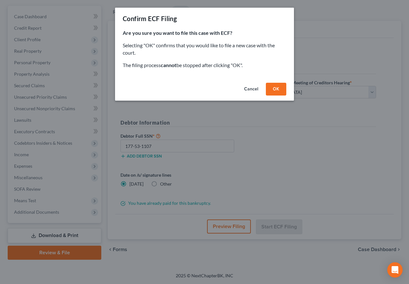
click at [278, 91] on button "OK" at bounding box center [276, 89] width 20 height 13
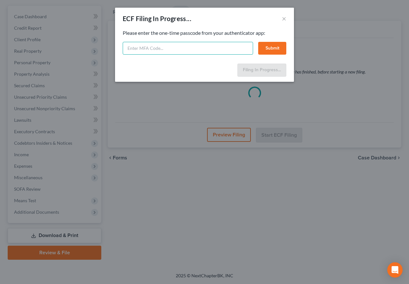
click at [162, 48] on input "text" at bounding box center [188, 48] width 130 height 13
type input "399648"
click at [264, 49] on button "Submit" at bounding box center [272, 48] width 28 height 13
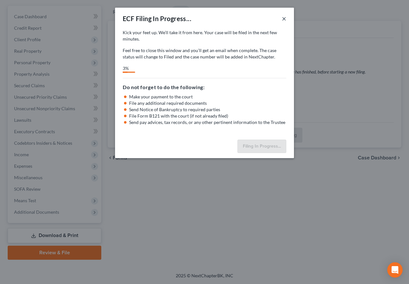
click at [284, 19] on button "×" at bounding box center [284, 19] width 4 height 8
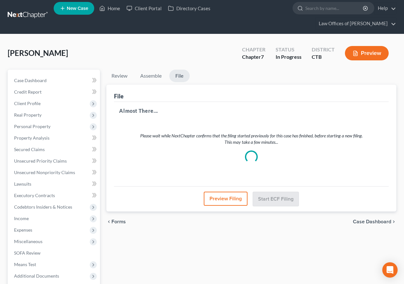
scroll to position [0, 0]
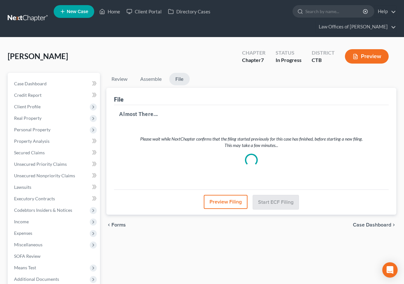
click at [212, 205] on button "Preview Filing" at bounding box center [226, 202] width 44 height 14
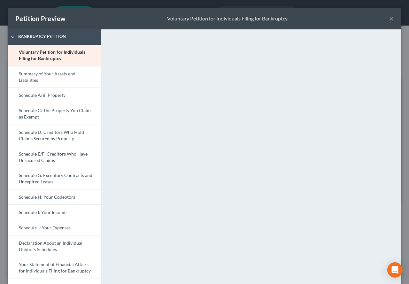
click at [389, 20] on button "×" at bounding box center [391, 19] width 4 height 8
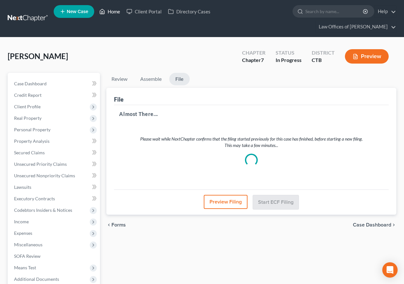
click at [112, 11] on link "Home" at bounding box center [109, 11] width 27 height 11
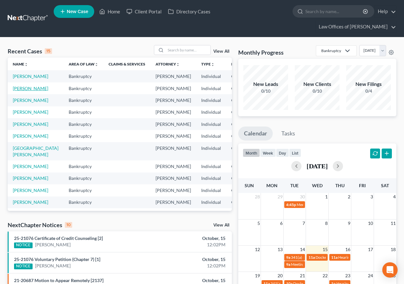
click at [22, 91] on link "[PERSON_NAME]" at bounding box center [30, 88] width 35 height 5
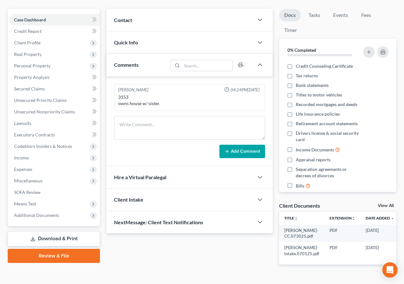
scroll to position [84, 0]
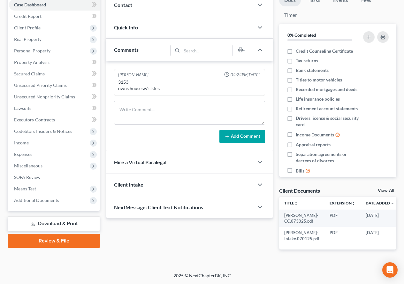
click at [60, 238] on link "Review & File" at bounding box center [54, 241] width 92 height 14
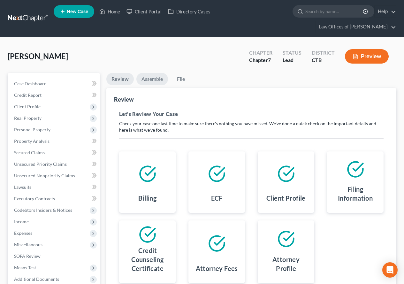
click at [155, 77] on link "Assemble" at bounding box center [152, 79] width 32 height 12
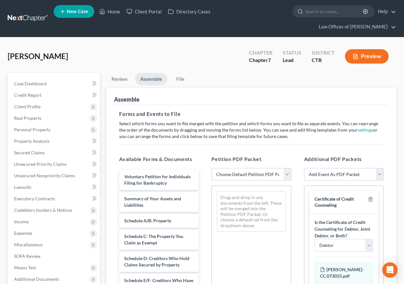
click at [287, 176] on select "Choose Default Petition PDF Packet Emergency Filing (Voluntary Petition and Cre…" at bounding box center [250, 174] width 79 height 13
select select "1"
click at [211, 168] on select "Choose Default Petition PDF Packet Emergency Filing (Voluntary Petition and Cre…" at bounding box center [250, 174] width 79 height 13
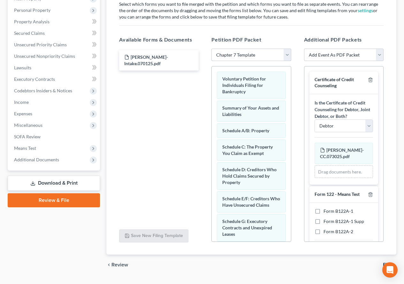
scroll to position [121, 0]
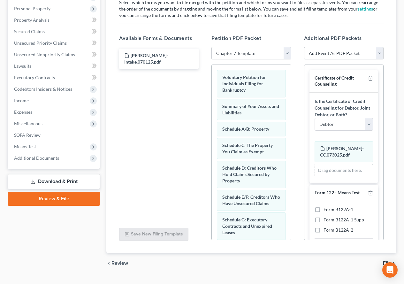
click at [323, 209] on label "Form B122A-1" at bounding box center [338, 209] width 30 height 6
click at [326, 209] on input "Form B122A-1" at bounding box center [328, 208] width 4 height 4
checkbox input "true"
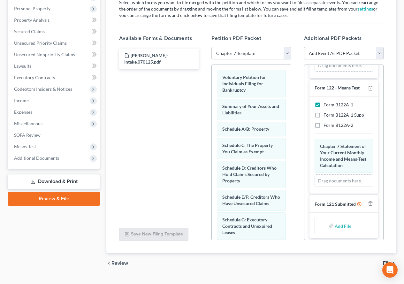
scroll to position [120, 0]
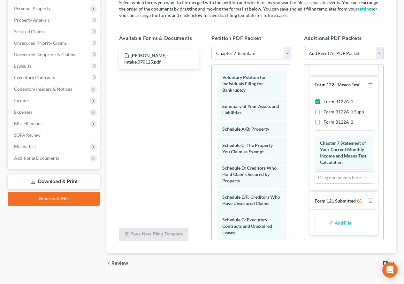
click at [339, 222] on input "file" at bounding box center [342, 221] width 15 height 11
type input "C:\fakepath\ss.pdf"
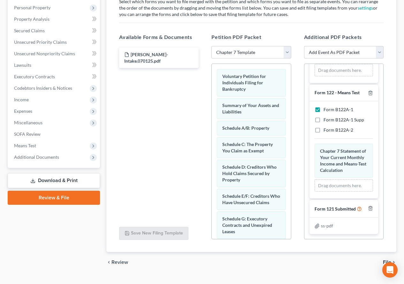
scroll to position [135, 0]
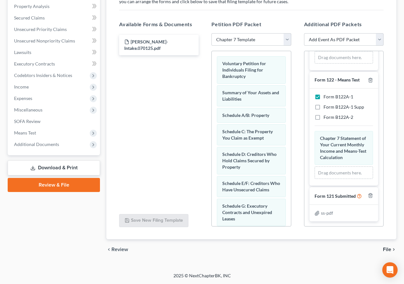
click at [383, 248] on span "File" at bounding box center [387, 249] width 8 height 5
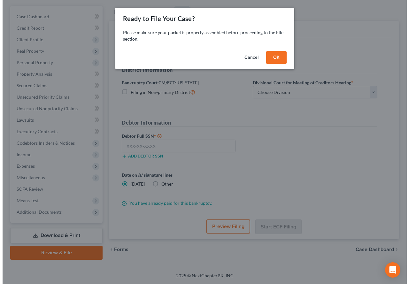
scroll to position [56, 0]
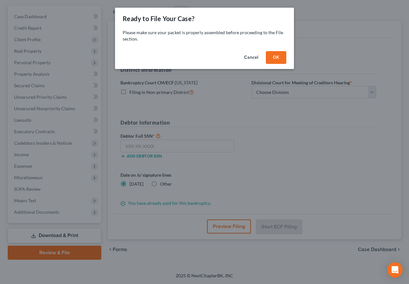
click at [276, 58] on button "OK" at bounding box center [276, 57] width 20 height 13
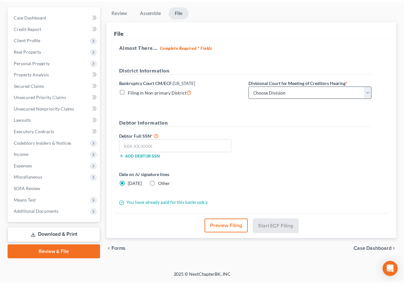
scroll to position [67, 0]
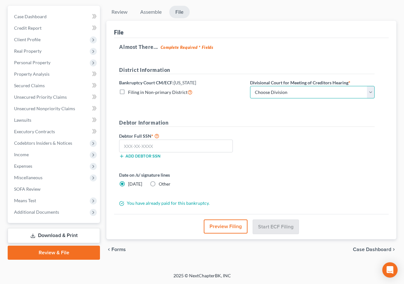
click at [370, 93] on select "Choose Division [GEOGRAPHIC_DATA] [GEOGRAPHIC_DATA] [GEOGRAPHIC_DATA]" at bounding box center [312, 92] width 125 height 13
select select "1"
click at [250, 86] on select "Choose Division [GEOGRAPHIC_DATA] [GEOGRAPHIC_DATA] [GEOGRAPHIC_DATA]" at bounding box center [312, 92] width 125 height 13
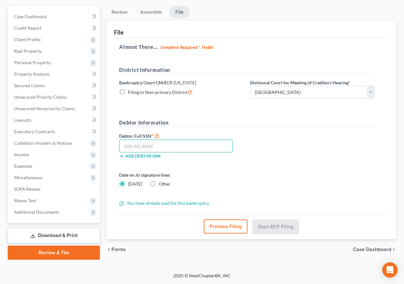
paste input "044-68-6140"
type input "044-68-6140"
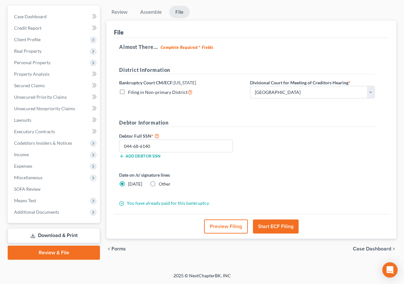
click at [293, 164] on form "District Information Bankruptcy Court CM/ECF: [US_STATE] Filing in Non-primary …" at bounding box center [246, 136] width 255 height 140
click at [273, 229] on button "Start ECF Filing" at bounding box center [276, 226] width 46 height 14
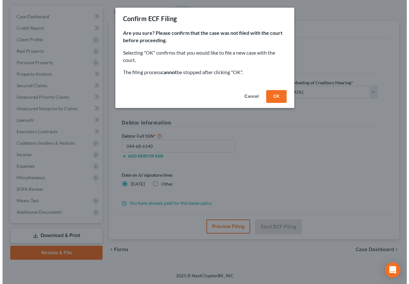
scroll to position [56, 0]
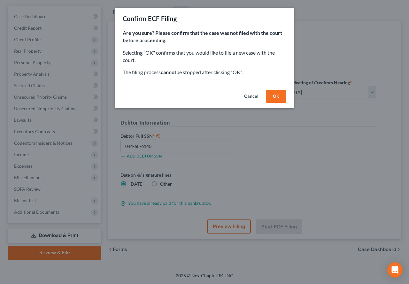
click at [270, 96] on button "OK" at bounding box center [276, 96] width 20 height 13
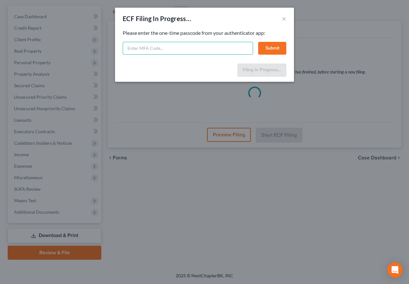
click at [184, 51] on input "text" at bounding box center [188, 48] width 130 height 13
type input "542816"
click at [275, 54] on button "Submit" at bounding box center [272, 48] width 28 height 13
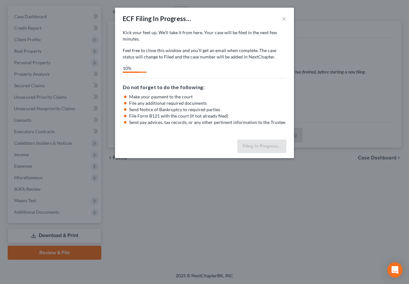
select select "1"
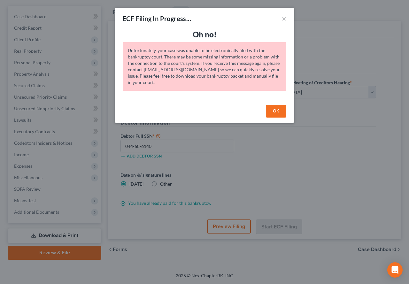
click at [276, 110] on button "OK" at bounding box center [276, 111] width 20 height 13
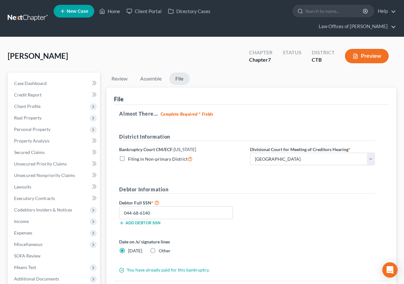
scroll to position [0, 0]
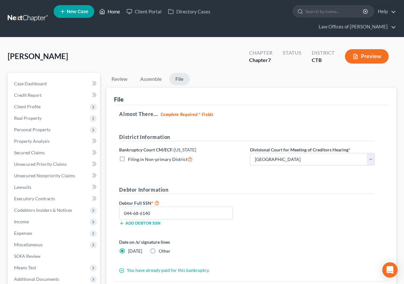
click at [112, 13] on link "Home" at bounding box center [109, 11] width 27 height 11
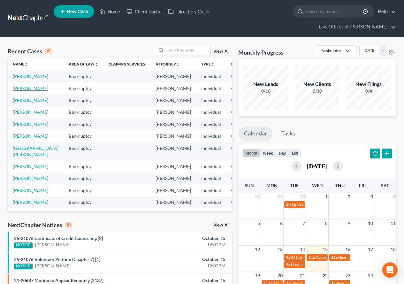
click at [21, 91] on link "[PERSON_NAME]" at bounding box center [30, 88] width 35 height 5
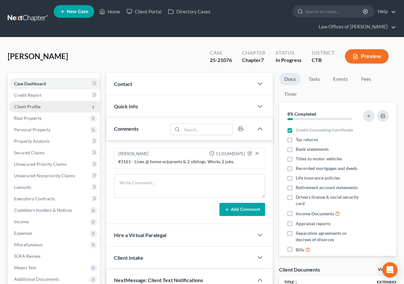
click at [34, 109] on span "Client Profile" at bounding box center [27, 106] width 26 height 5
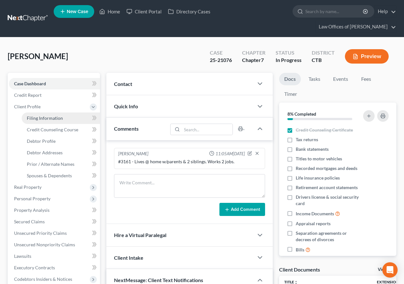
click at [35, 118] on span "Filing Information" at bounding box center [45, 117] width 36 height 5
select select "1"
select select "0"
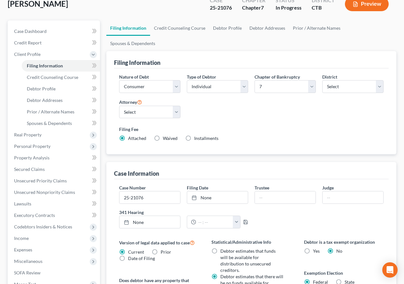
scroll to position [64, 0]
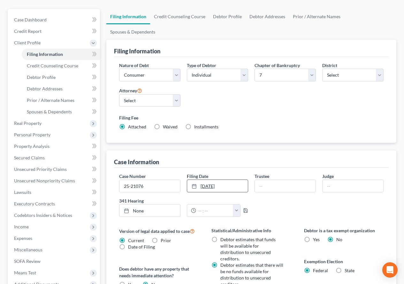
type input "[DATE]"
click at [205, 180] on link "[DATE]" at bounding box center [217, 186] width 61 height 12
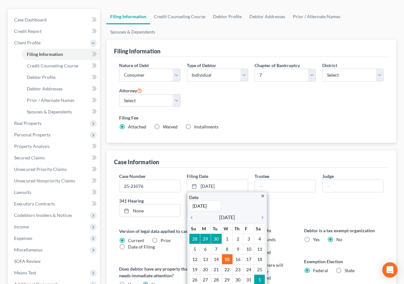
click at [225, 134] on div "Filing Information Nature of Debt Select Business Consumer Other Nature of Busi…" at bounding box center [251, 209] width 290 height 338
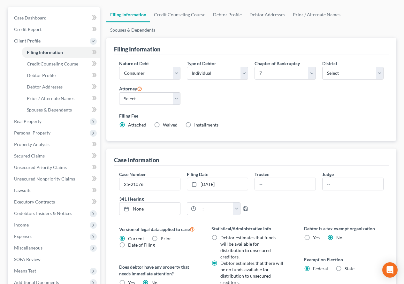
scroll to position [0, 0]
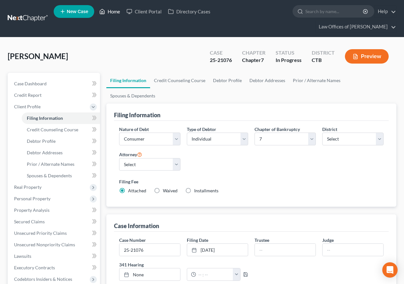
click at [117, 12] on link "Home" at bounding box center [109, 11] width 27 height 11
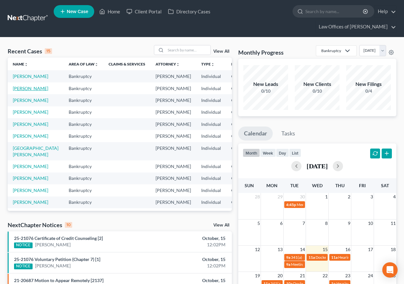
click at [19, 91] on link "[PERSON_NAME]" at bounding box center [30, 88] width 35 height 5
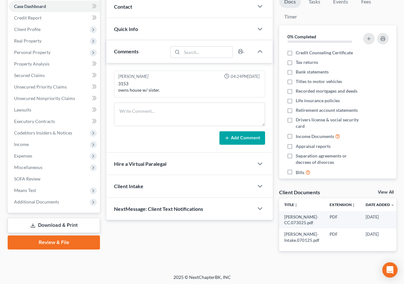
scroll to position [84, 0]
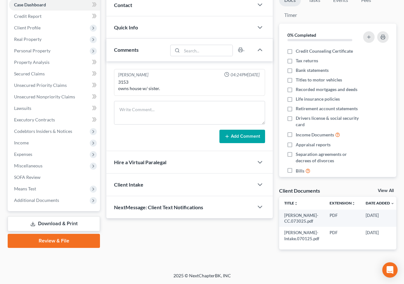
click at [52, 235] on link "Review & File" at bounding box center [54, 241] width 92 height 14
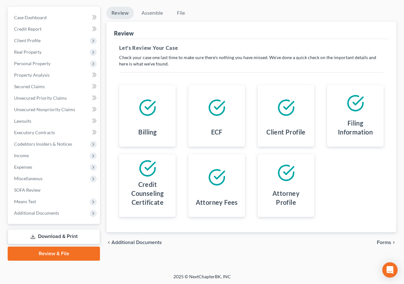
scroll to position [67, 0]
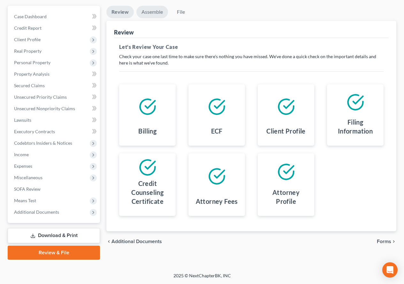
click at [157, 14] on link "Assemble" at bounding box center [152, 12] width 32 height 12
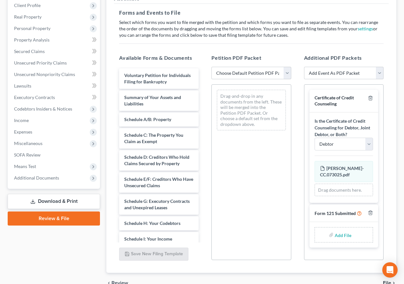
scroll to position [135, 0]
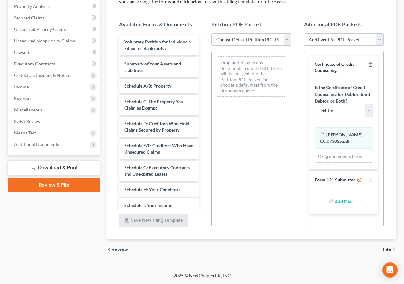
click at [340, 202] on input "file" at bounding box center [342, 200] width 15 height 11
type input "C:\fakepath\ss.pdf"
click at [288, 39] on select "Choose Default Petition PDF Packet Emergency Filing (Voluntary Petition and Cre…" at bounding box center [250, 39] width 79 height 13
select select "1"
click at [211, 33] on select "Choose Default Petition PDF Packet Emergency Filing (Voluntary Petition and Cre…" at bounding box center [250, 39] width 79 height 13
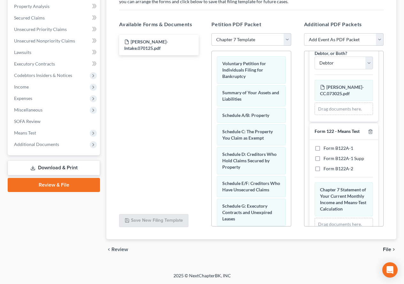
scroll to position [51, 0]
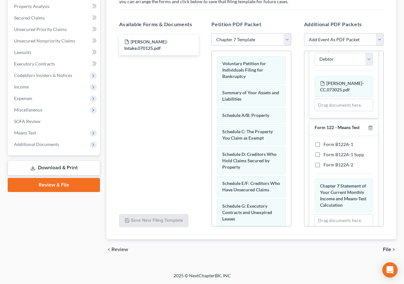
click at [323, 143] on label "Form B122A-1" at bounding box center [338, 144] width 30 height 6
click at [326, 143] on input "Form B122A-1" at bounding box center [328, 143] width 4 height 4
checkbox input "true"
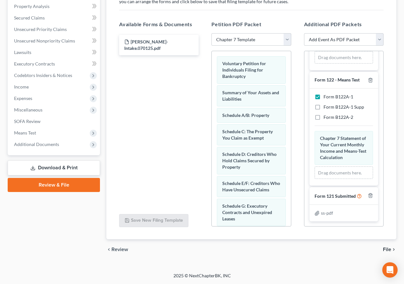
scroll to position [111, 0]
click at [387, 251] on span "File" at bounding box center [387, 249] width 8 height 5
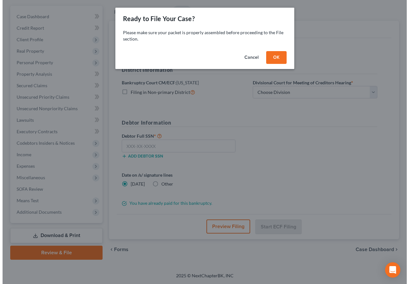
scroll to position [56, 0]
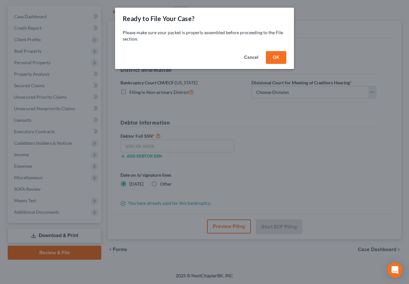
click at [272, 58] on button "OK" at bounding box center [276, 57] width 20 height 13
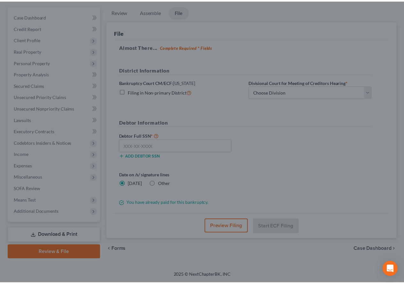
scroll to position [67, 0]
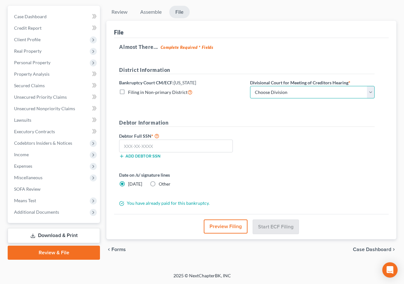
click at [371, 91] on select "Choose Division [GEOGRAPHIC_DATA] [GEOGRAPHIC_DATA] [GEOGRAPHIC_DATA]" at bounding box center [312, 92] width 125 height 13
select select "1"
click at [250, 86] on select "Choose Division [GEOGRAPHIC_DATA] [GEOGRAPHIC_DATA] [GEOGRAPHIC_DATA]" at bounding box center [312, 92] width 125 height 13
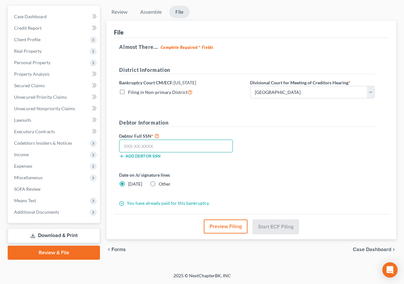
paste input "044-68-6140"
type input "044-68-6140"
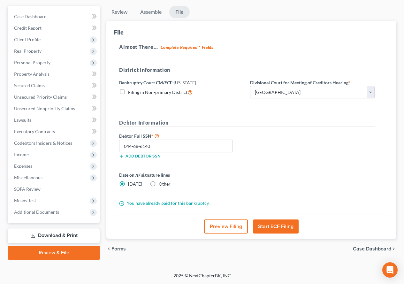
click at [269, 161] on div "Debtor Full SSN * 044-68-6140 Add debtor SSN" at bounding box center [247, 148] width 262 height 32
click at [282, 225] on button "Start ECF Filing" at bounding box center [276, 226] width 46 height 14
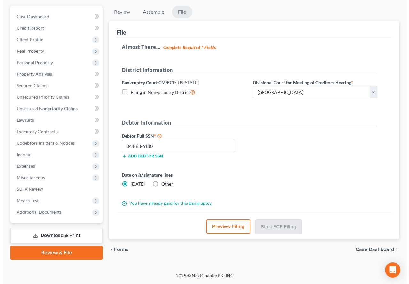
scroll to position [56, 0]
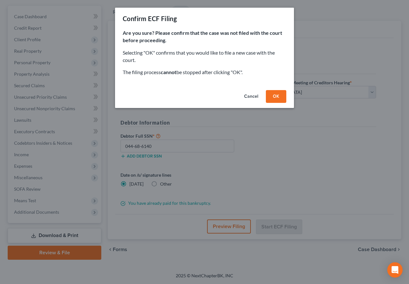
click at [276, 98] on button "OK" at bounding box center [276, 96] width 20 height 13
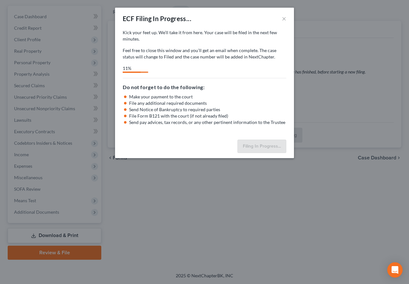
click at [324, 45] on div "ECF Filing In Progress... × Kick your feet up. We’ll take it from here. Your ca…" at bounding box center [204, 142] width 409 height 284
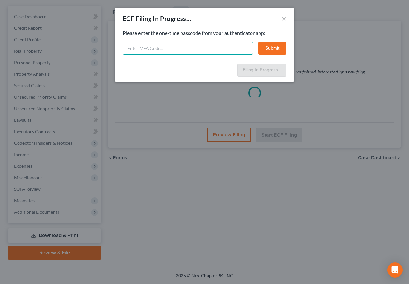
click at [133, 46] on input "text" at bounding box center [188, 48] width 130 height 13
type input "5"
type input "633971"
click at [270, 45] on button "Submit" at bounding box center [272, 48] width 28 height 13
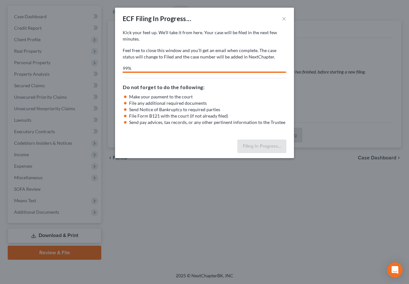
select select "1"
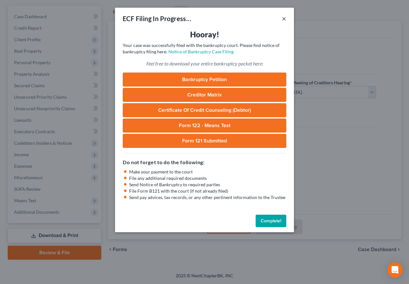
click at [283, 18] on button "×" at bounding box center [284, 19] width 4 height 8
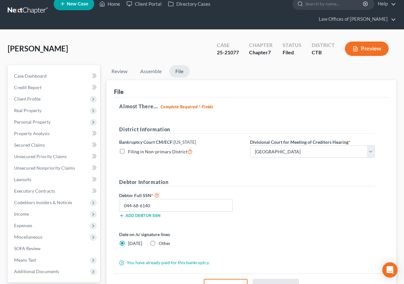
scroll to position [0, 0]
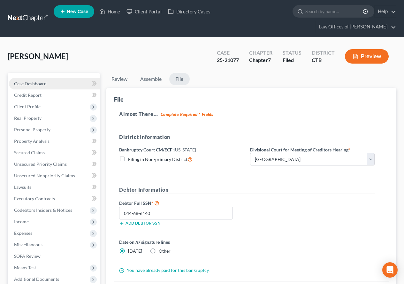
click at [39, 84] on span "Case Dashboard" at bounding box center [30, 83] width 33 height 5
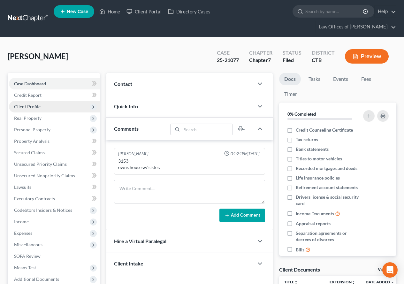
click at [35, 106] on span "Client Profile" at bounding box center [27, 106] width 26 height 5
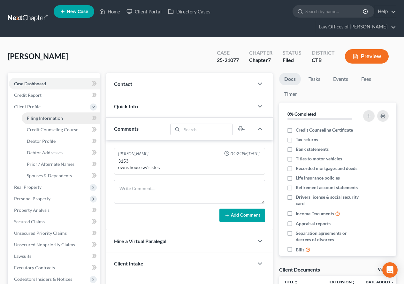
click at [44, 120] on span "Filing Information" at bounding box center [45, 117] width 36 height 5
select select "1"
select select "0"
select select "12"
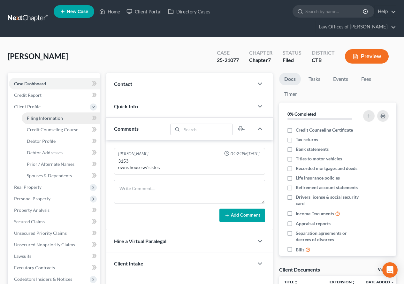
select select "0"
select select "6"
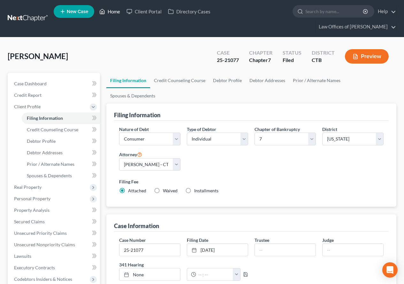
click at [114, 11] on link "Home" at bounding box center [109, 11] width 27 height 11
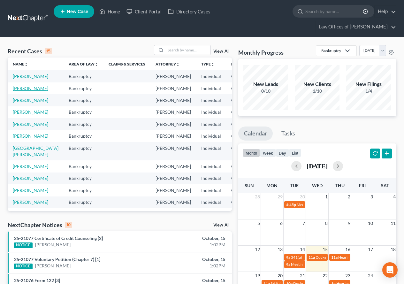
click at [17, 91] on link "[PERSON_NAME]" at bounding box center [30, 88] width 35 height 5
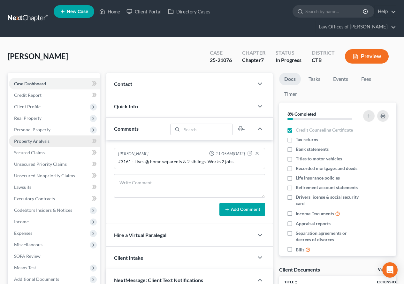
click at [40, 143] on span "Property Analysis" at bounding box center [31, 140] width 35 height 5
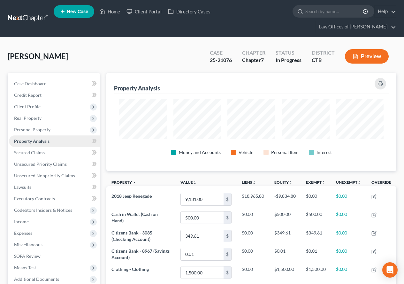
scroll to position [98, 290]
click at [33, 106] on span "Client Profile" at bounding box center [27, 106] width 26 height 5
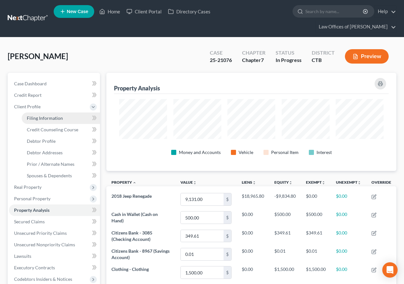
click at [40, 117] on span "Filing Information" at bounding box center [45, 117] width 36 height 5
select select "1"
select select "0"
select select "12"
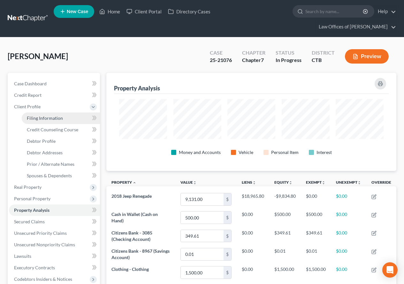
select select "0"
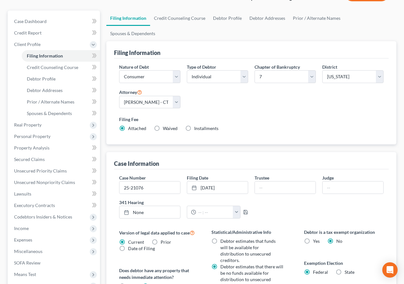
scroll to position [64, 0]
